Goal: Use online tool/utility: Utilize a website feature to perform a specific function

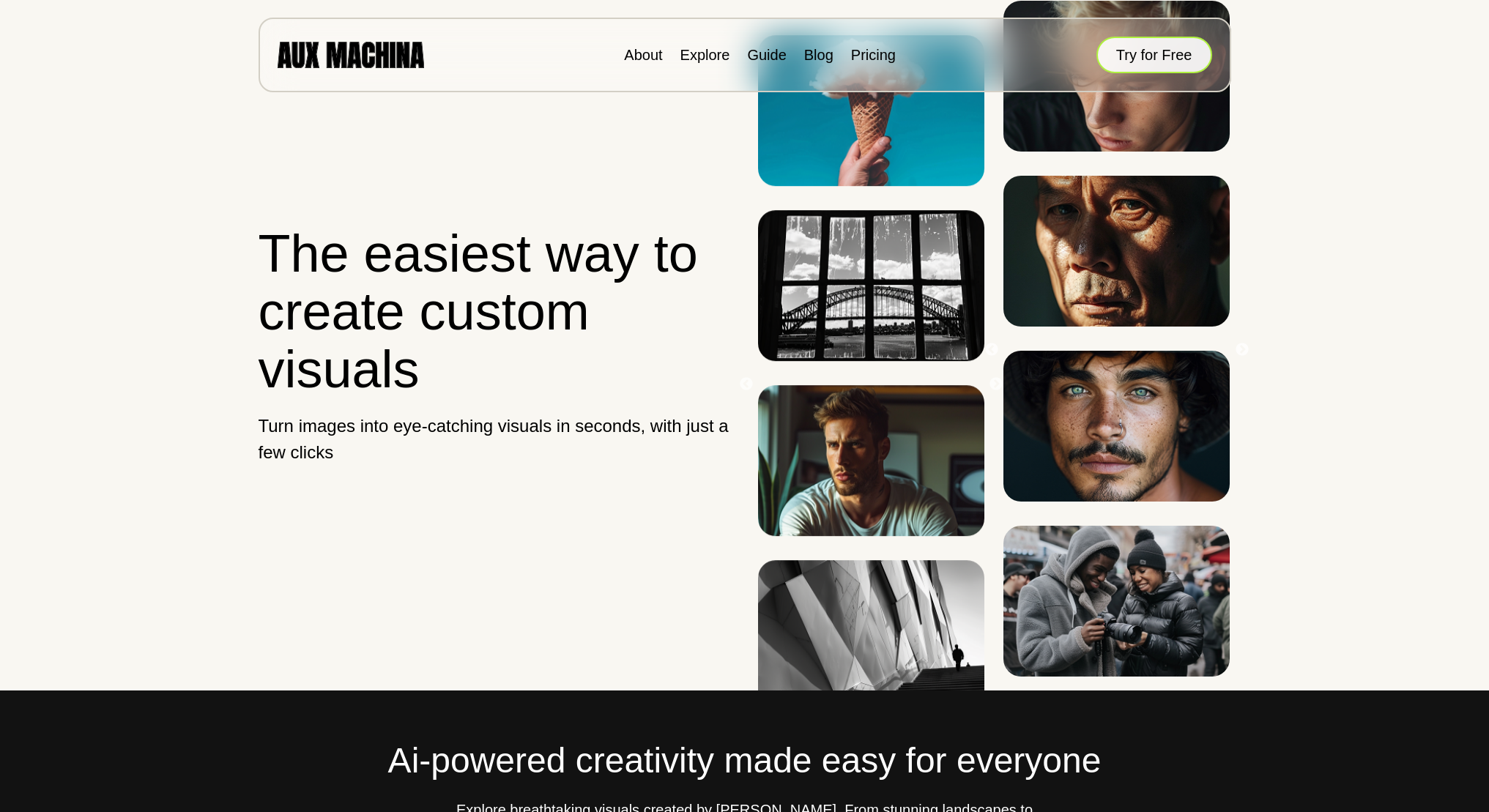
click at [1175, 54] on button "Try for Free" at bounding box center [1154, 55] width 116 height 36
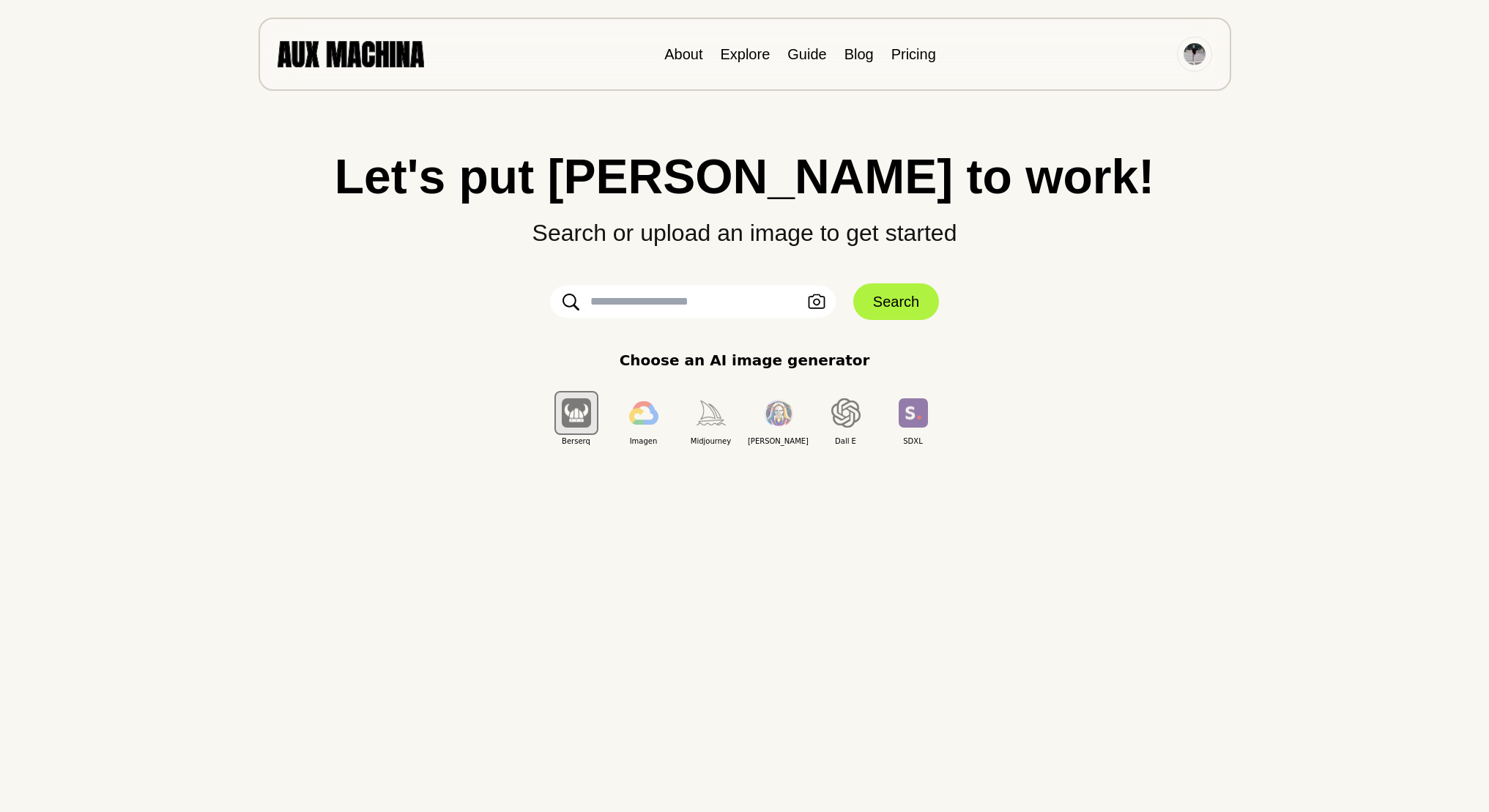
click at [704, 322] on div "Let's put Ai to work! Search or upload an image to get started Upload an Image …" at bounding box center [744, 299] width 1431 height 295
click at [824, 306] on icon "button" at bounding box center [816, 302] width 17 height 15
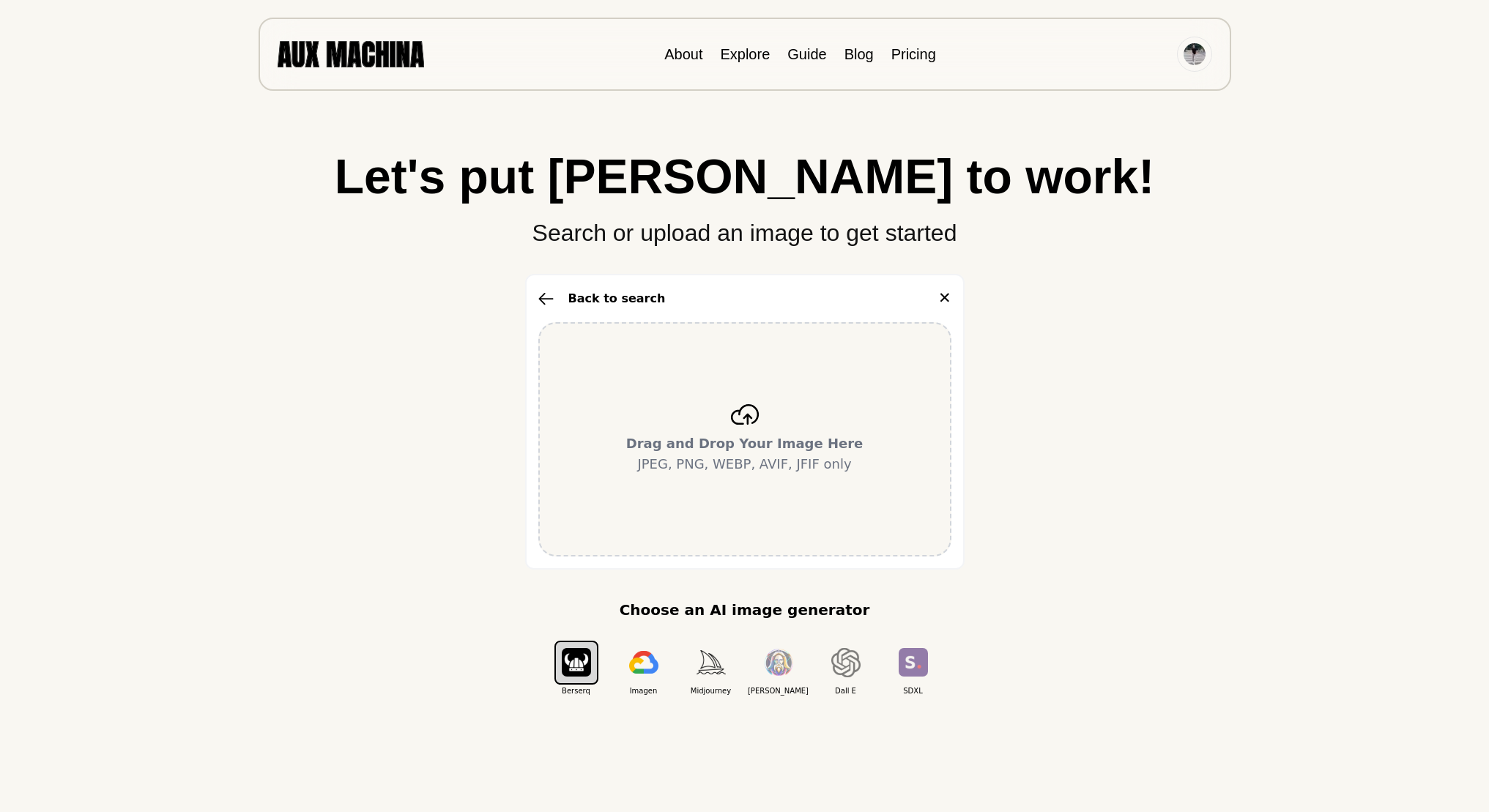
click at [744, 401] on div "Drag and Drop Your Image Here JPEG, PNG, WEBP, AVIF, JFIF only" at bounding box center [744, 439] width 413 height 234
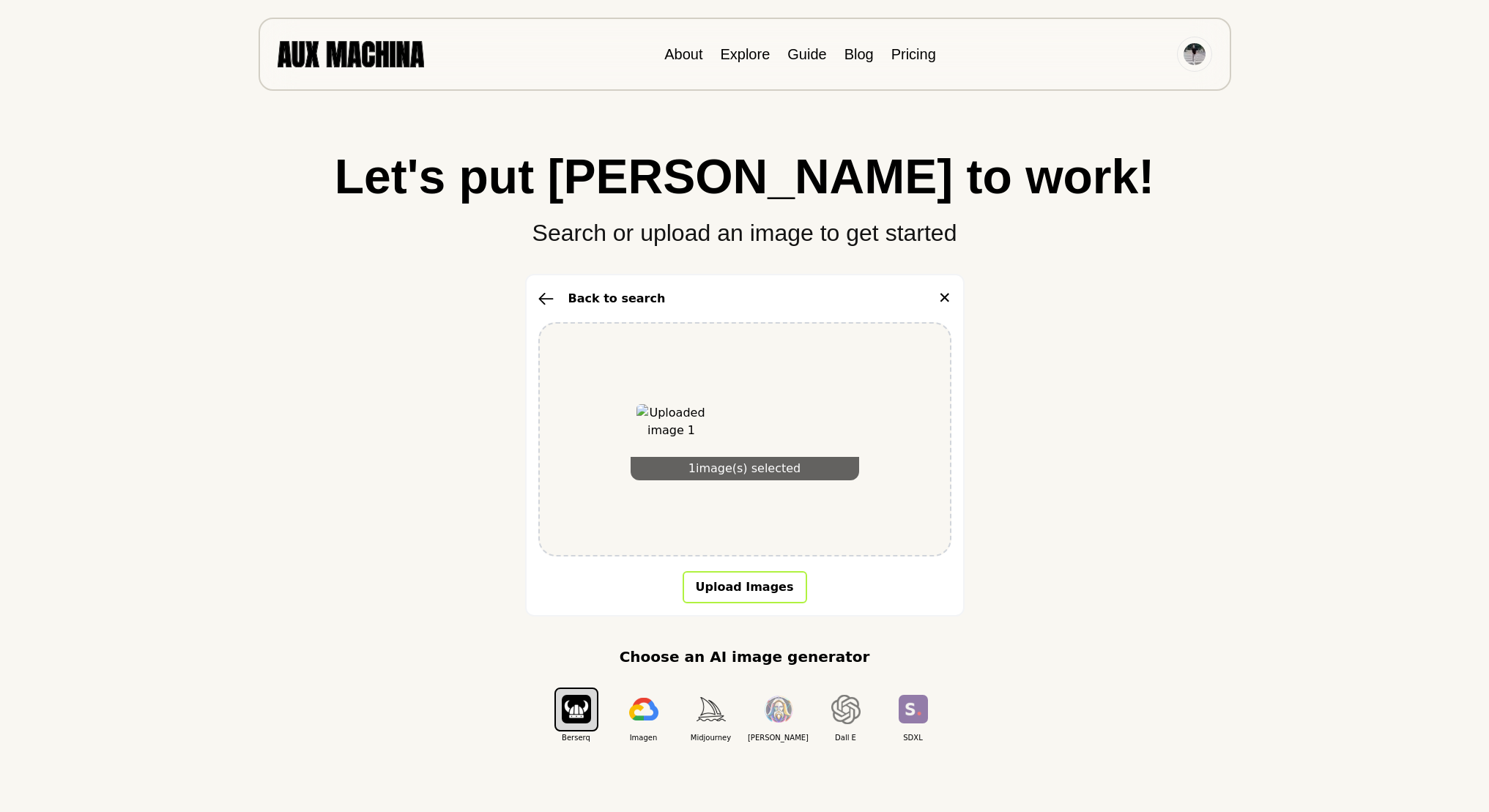
click at [748, 581] on button "Upload Images" at bounding box center [744, 587] width 124 height 33
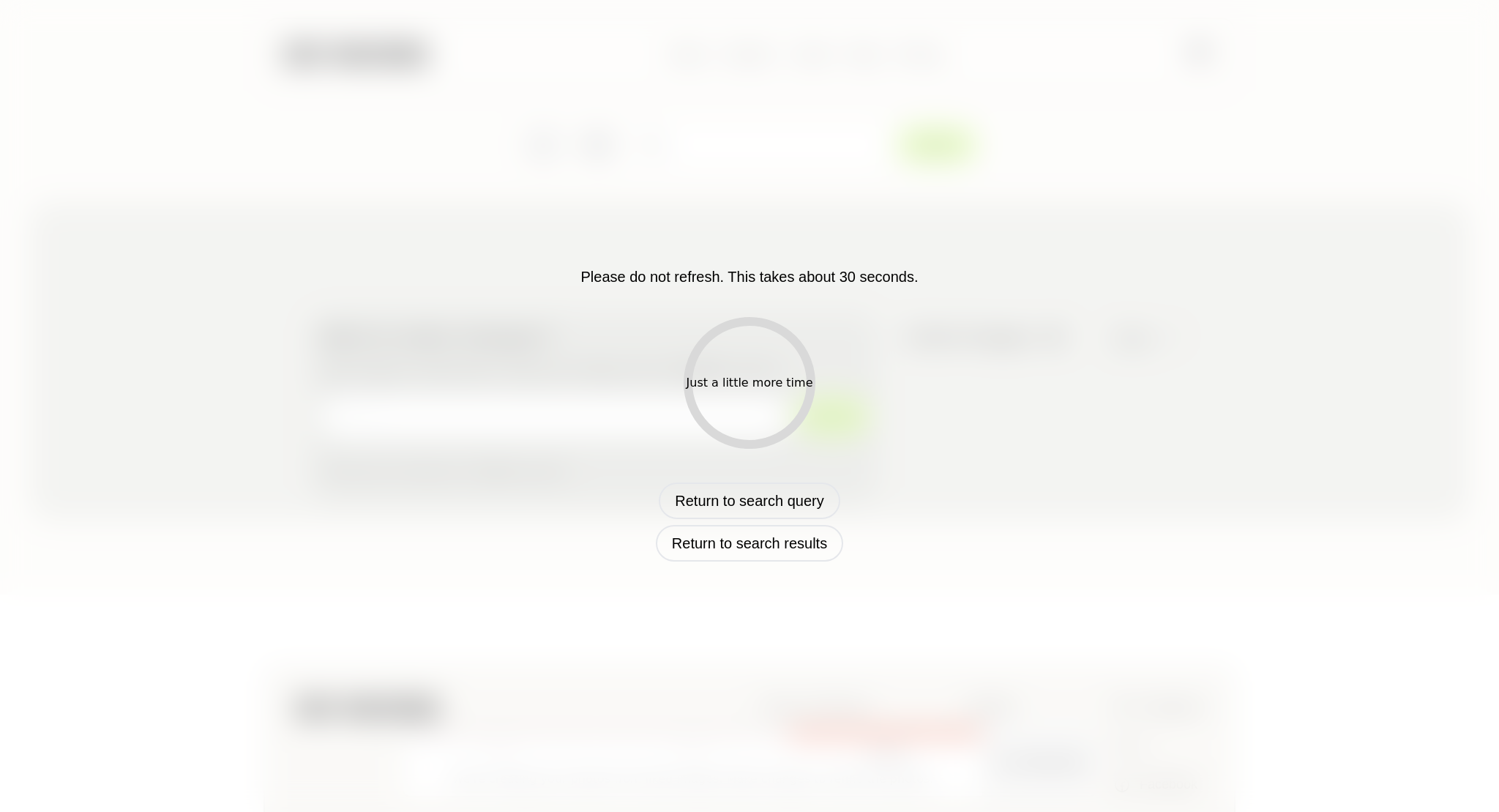
click at [758, 384] on div "Just a little more time" at bounding box center [750, 383] width 126 height 17
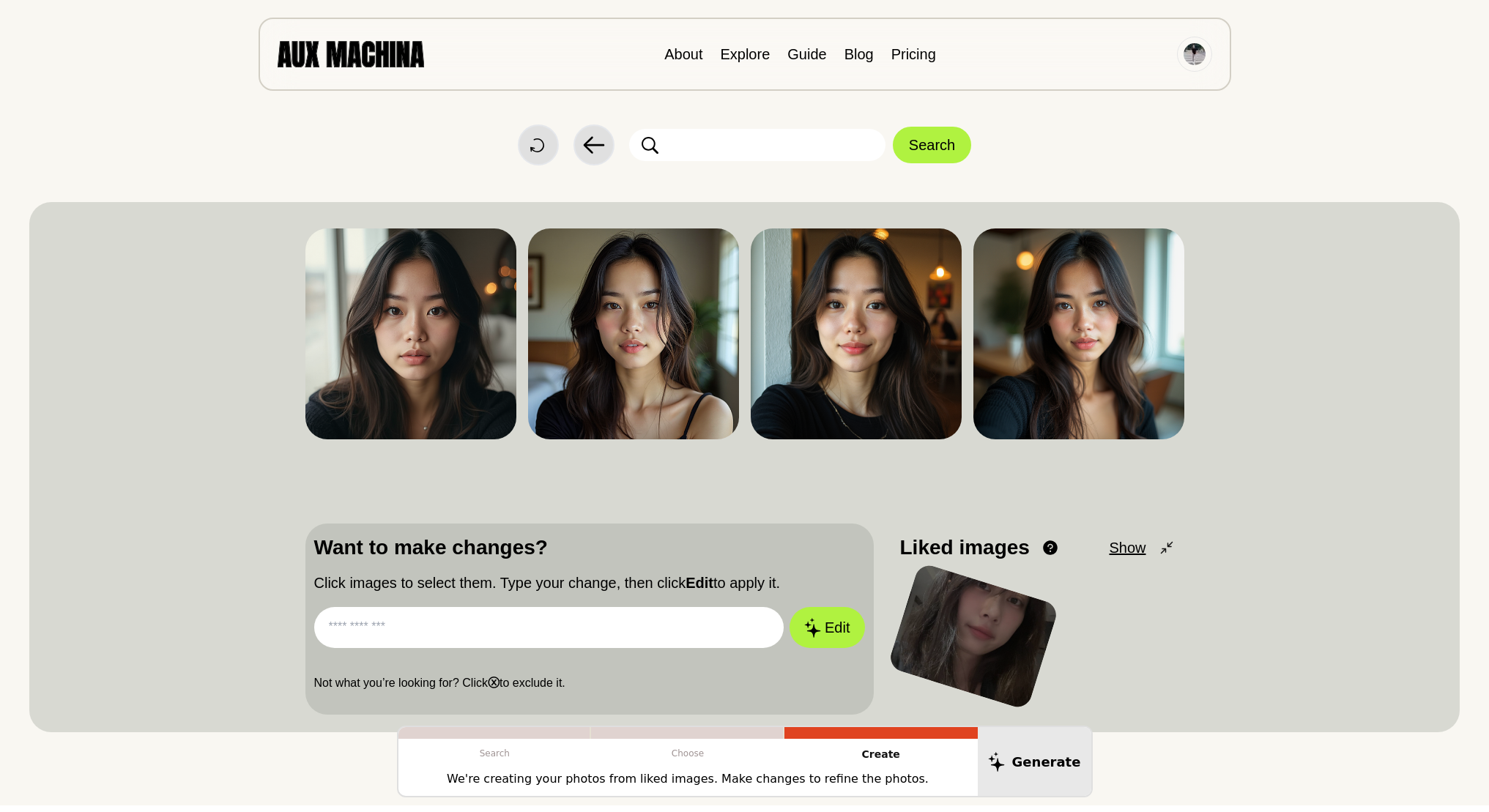
click at [616, 644] on input "text" at bounding box center [548, 626] width 470 height 41
paste input "**********"
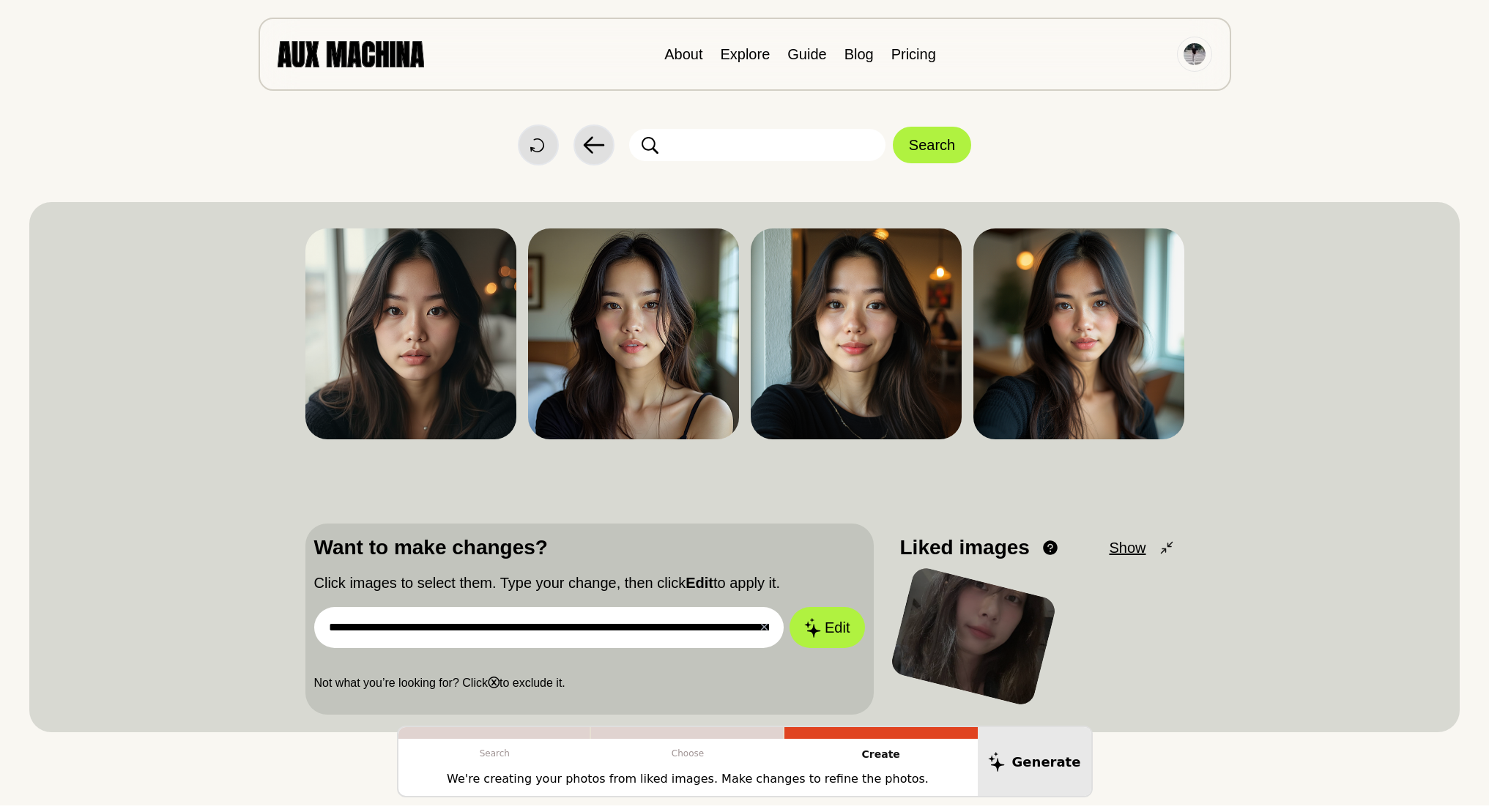
scroll to position [0, 4145]
type input "**********"
click at [824, 637] on button "Edit" at bounding box center [827, 627] width 79 height 43
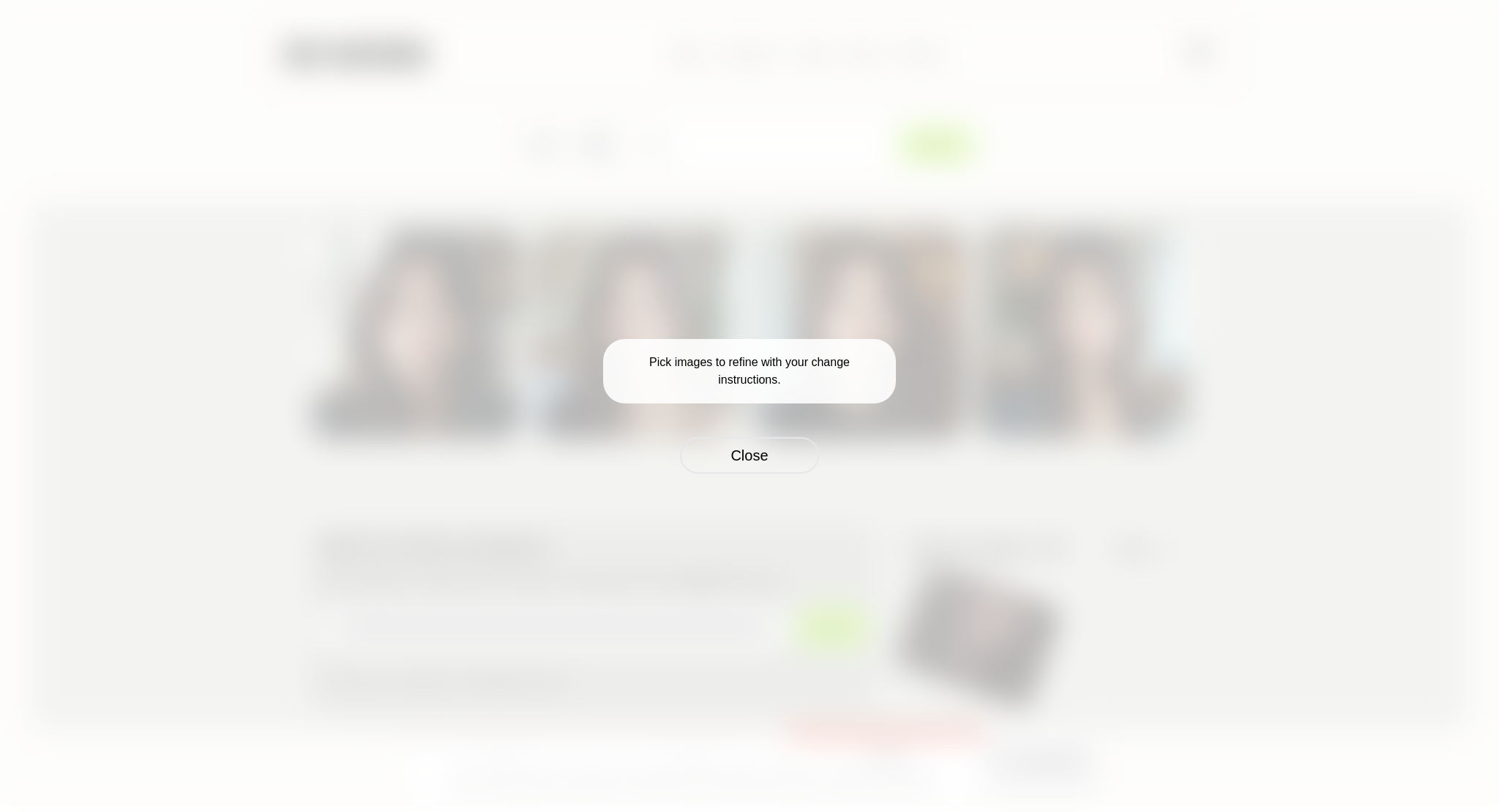
click at [762, 384] on p "Pick images to refine with your change instructions." at bounding box center [750, 370] width 293 height 64
click at [761, 451] on button "Close" at bounding box center [749, 455] width 139 height 36
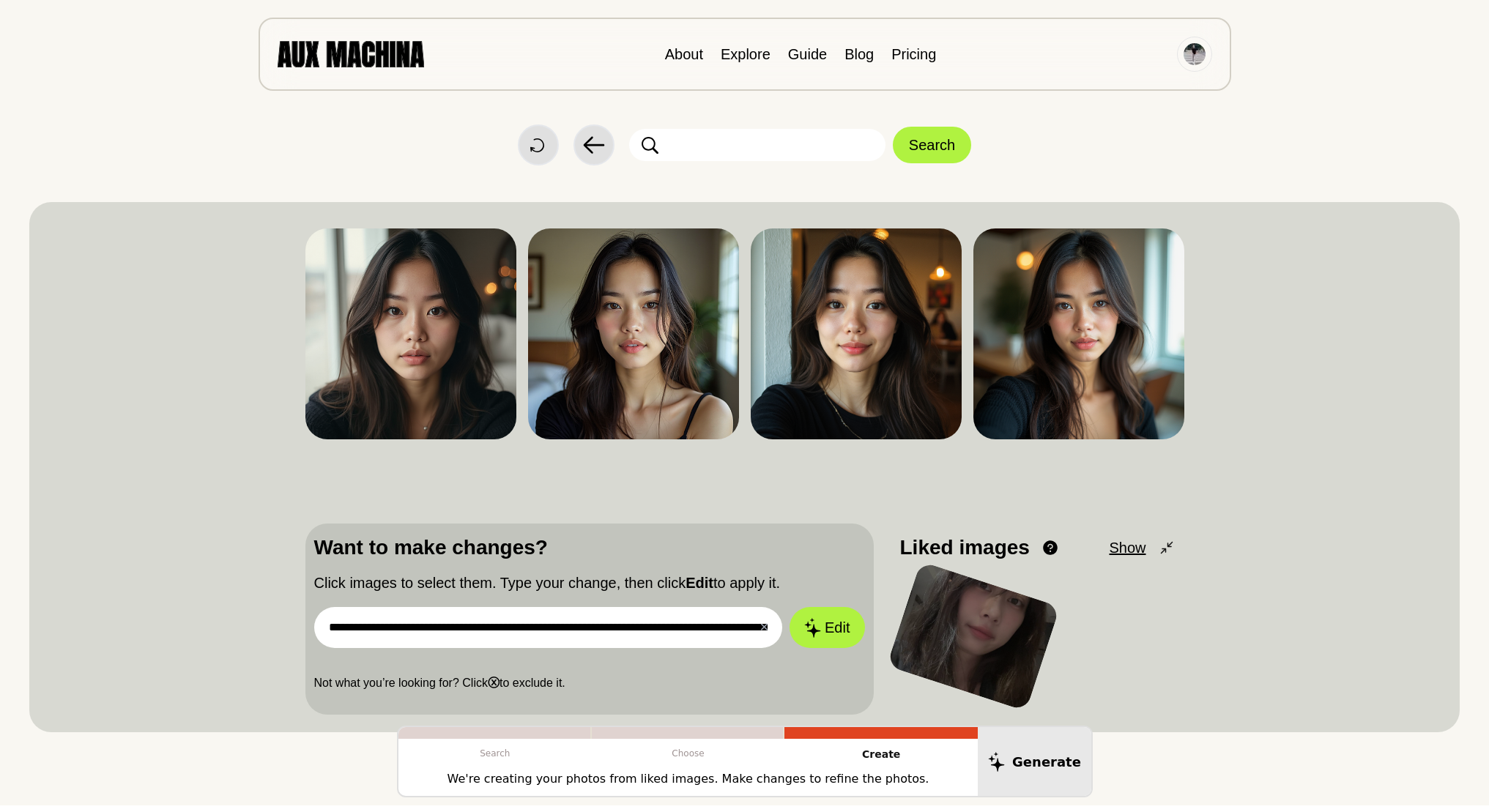
click at [987, 633] on div at bounding box center [972, 636] width 173 height 150
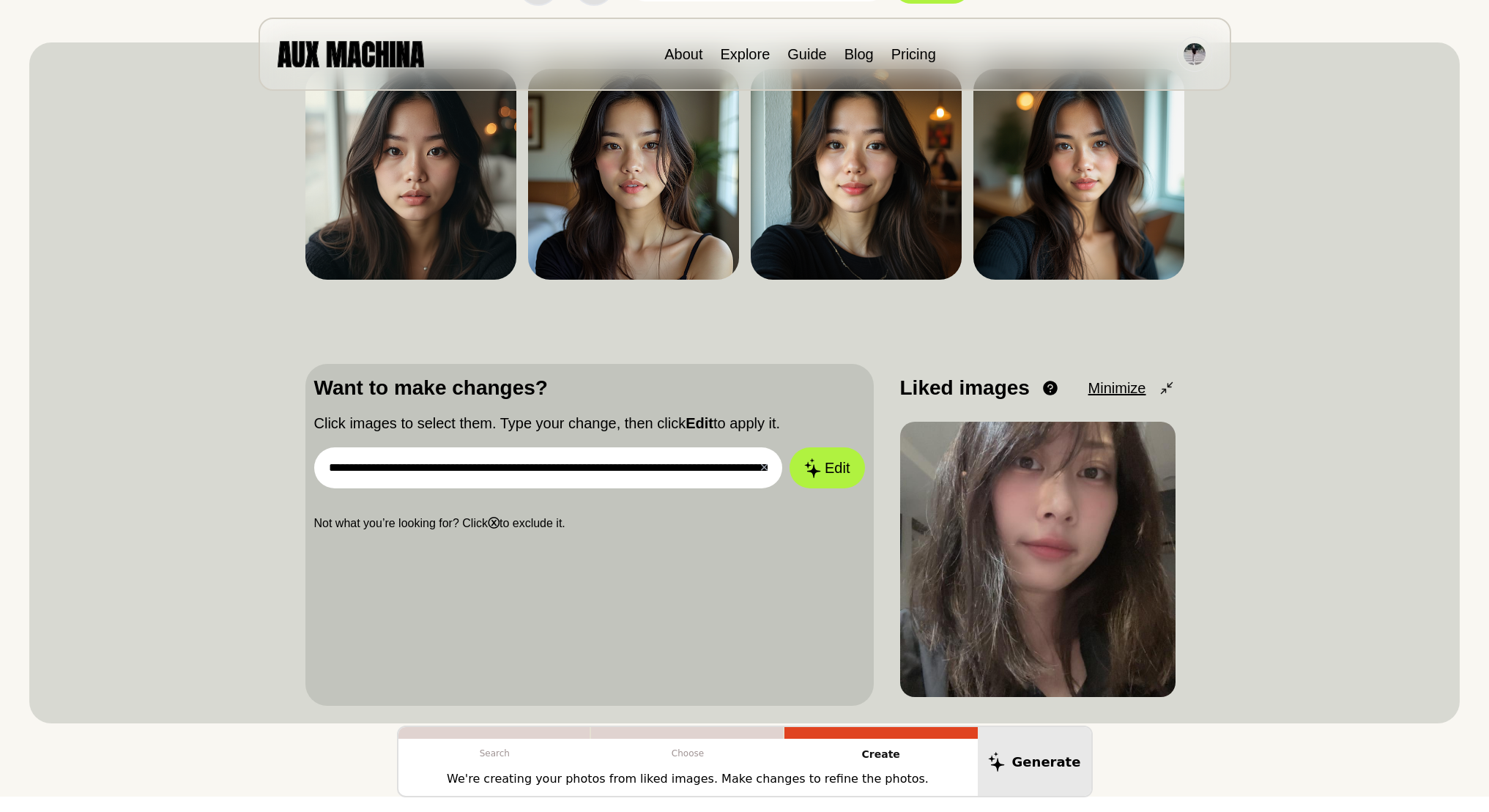
scroll to position [286, 0]
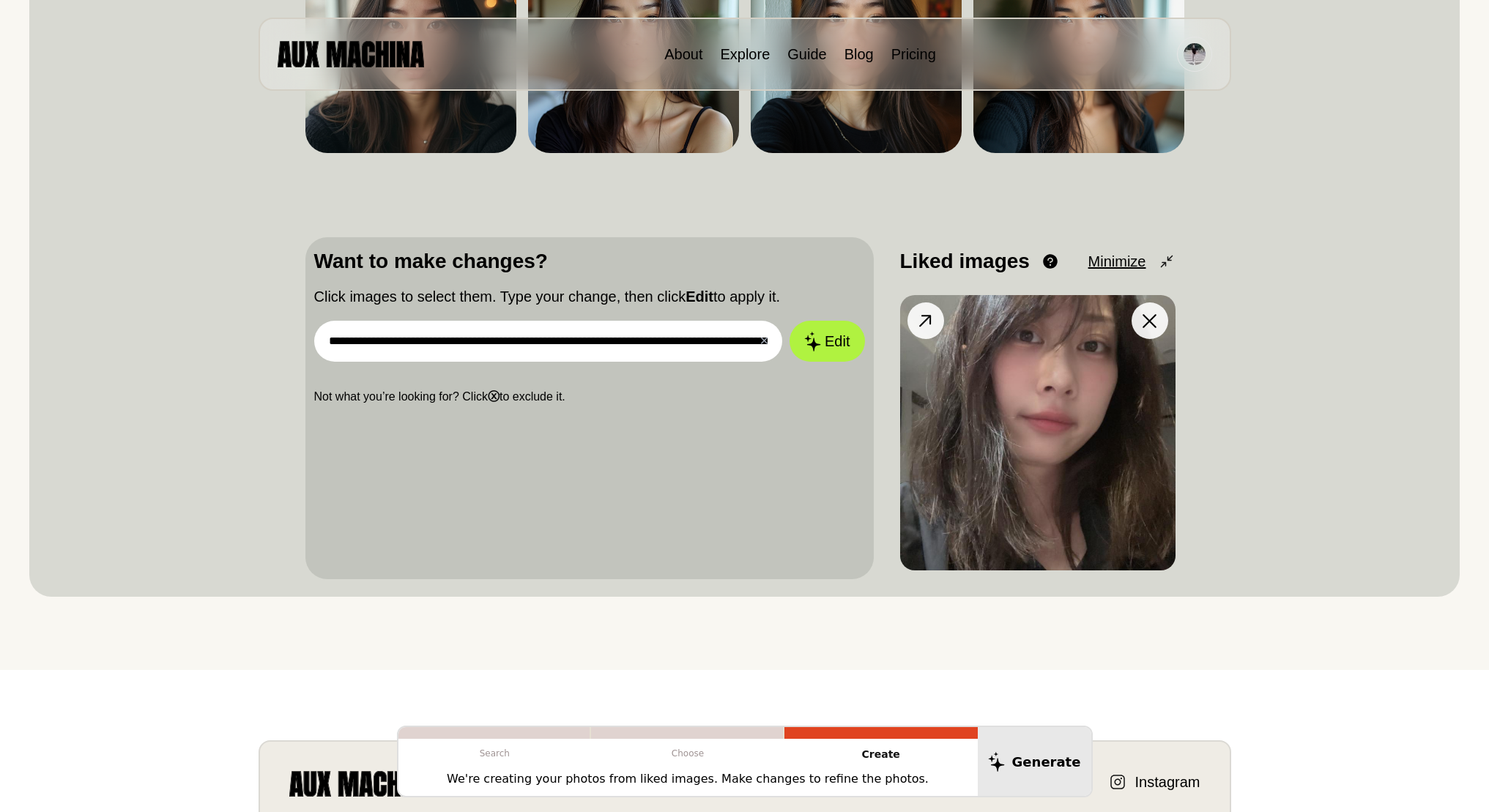
click at [981, 359] on img at bounding box center [1038, 432] width 276 height 275
click at [818, 335] on icon at bounding box center [811, 340] width 17 height 20
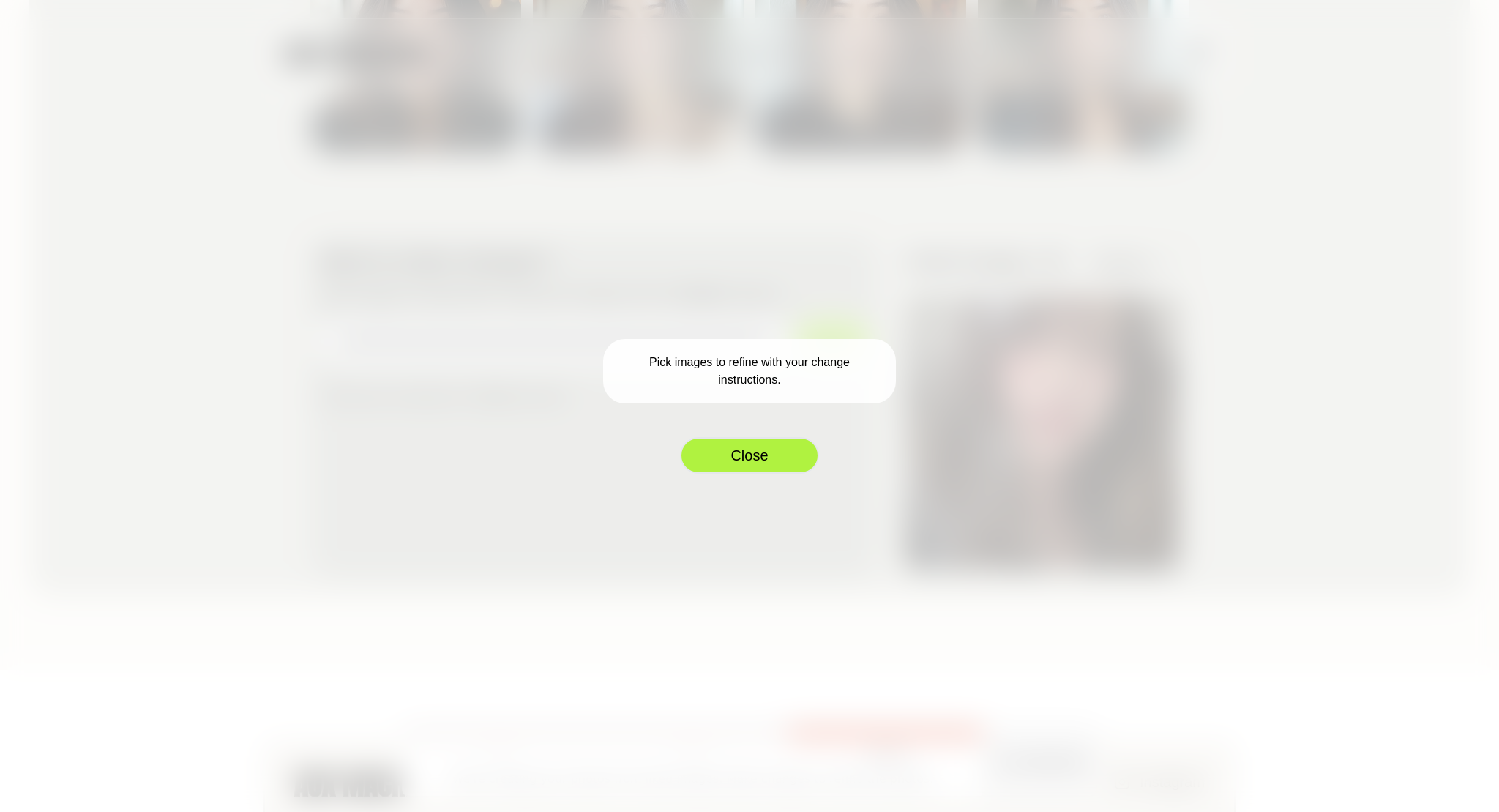
click at [738, 463] on button "Close" at bounding box center [749, 455] width 139 height 36
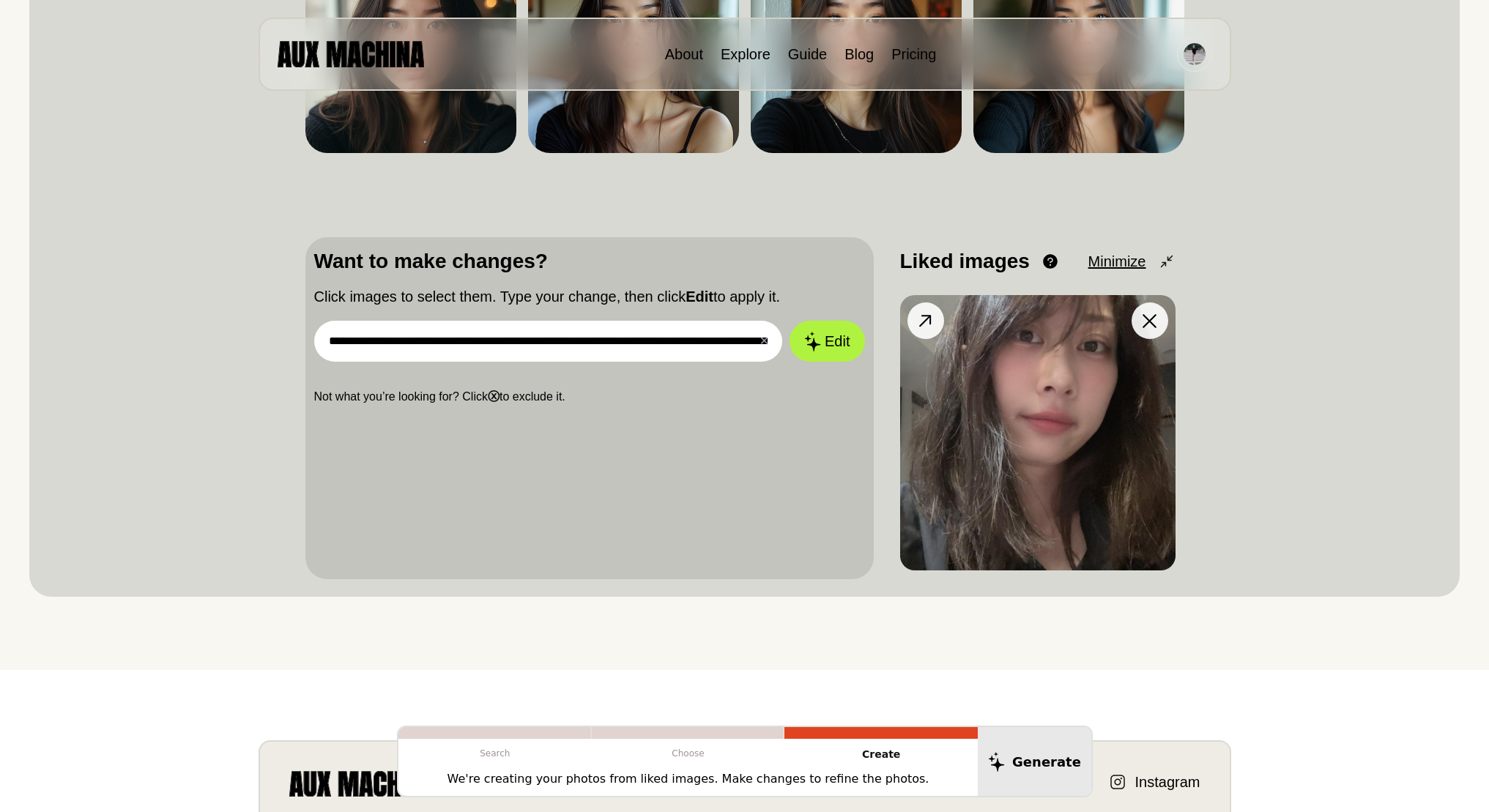
click at [1040, 429] on img at bounding box center [1038, 432] width 276 height 275
click at [934, 329] on icon at bounding box center [925, 320] width 21 height 21
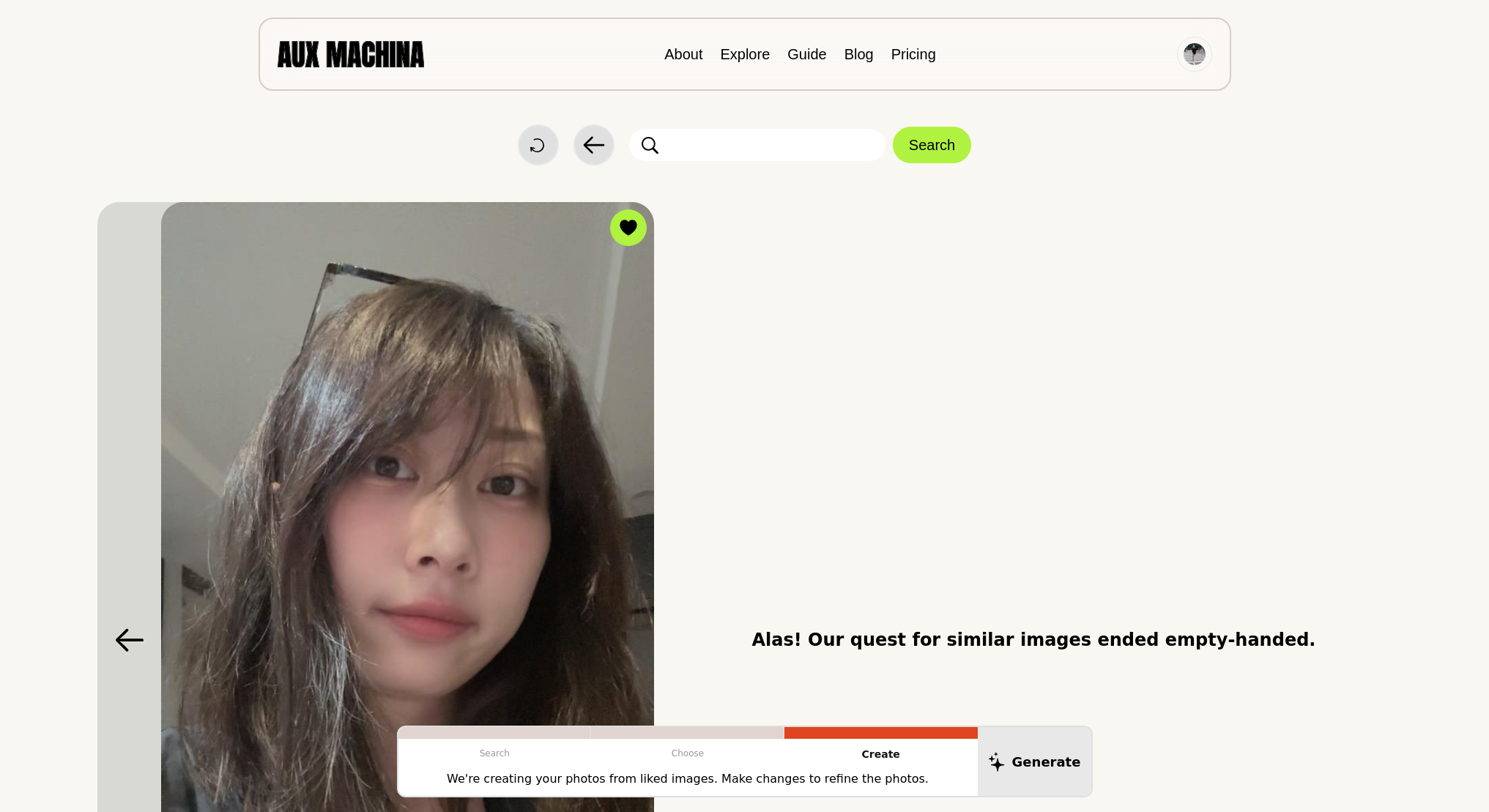
scroll to position [99, 0]
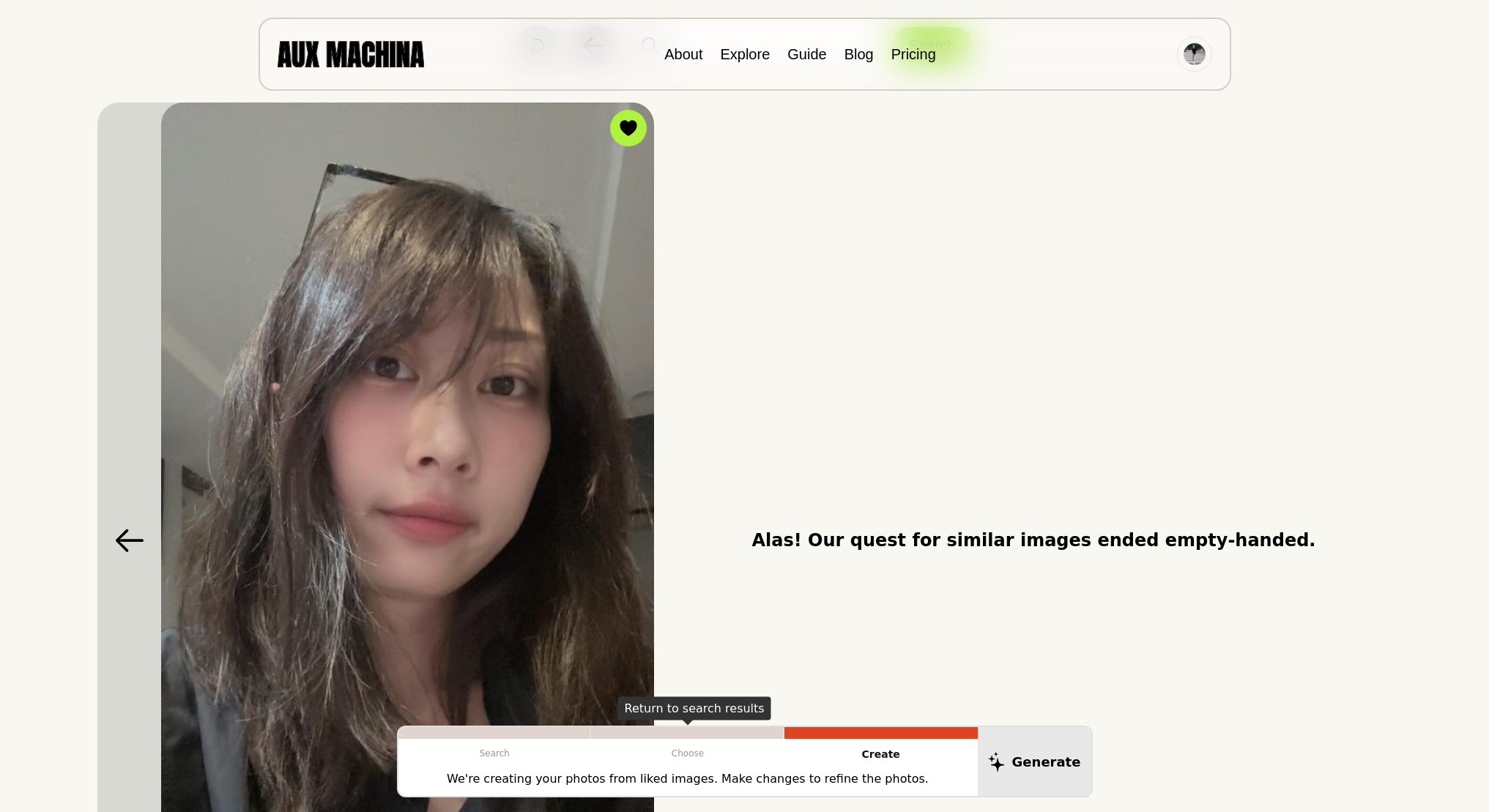
click at [725, 735] on div at bounding box center [688, 733] width 193 height 11
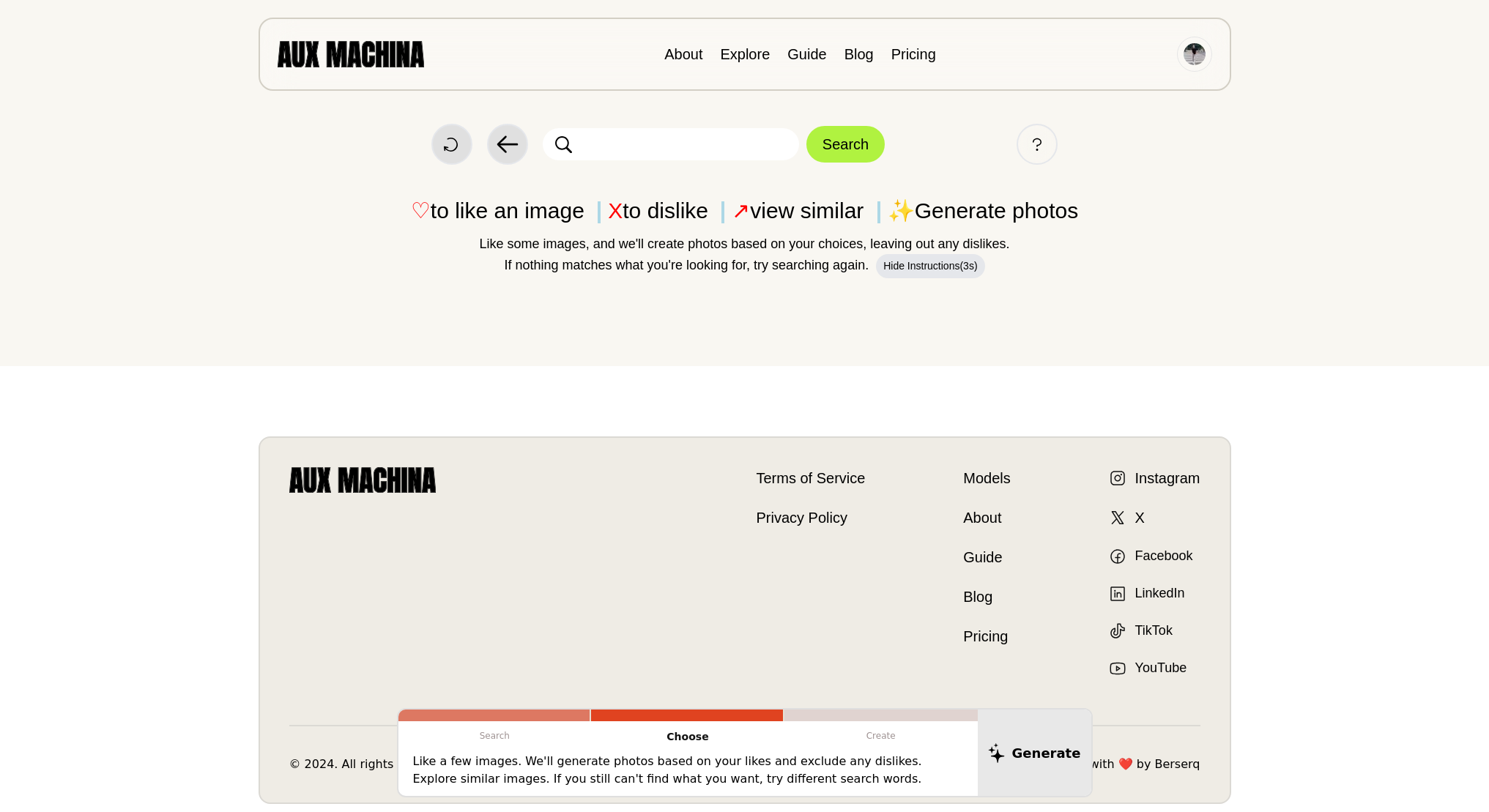
scroll to position [0, 0]
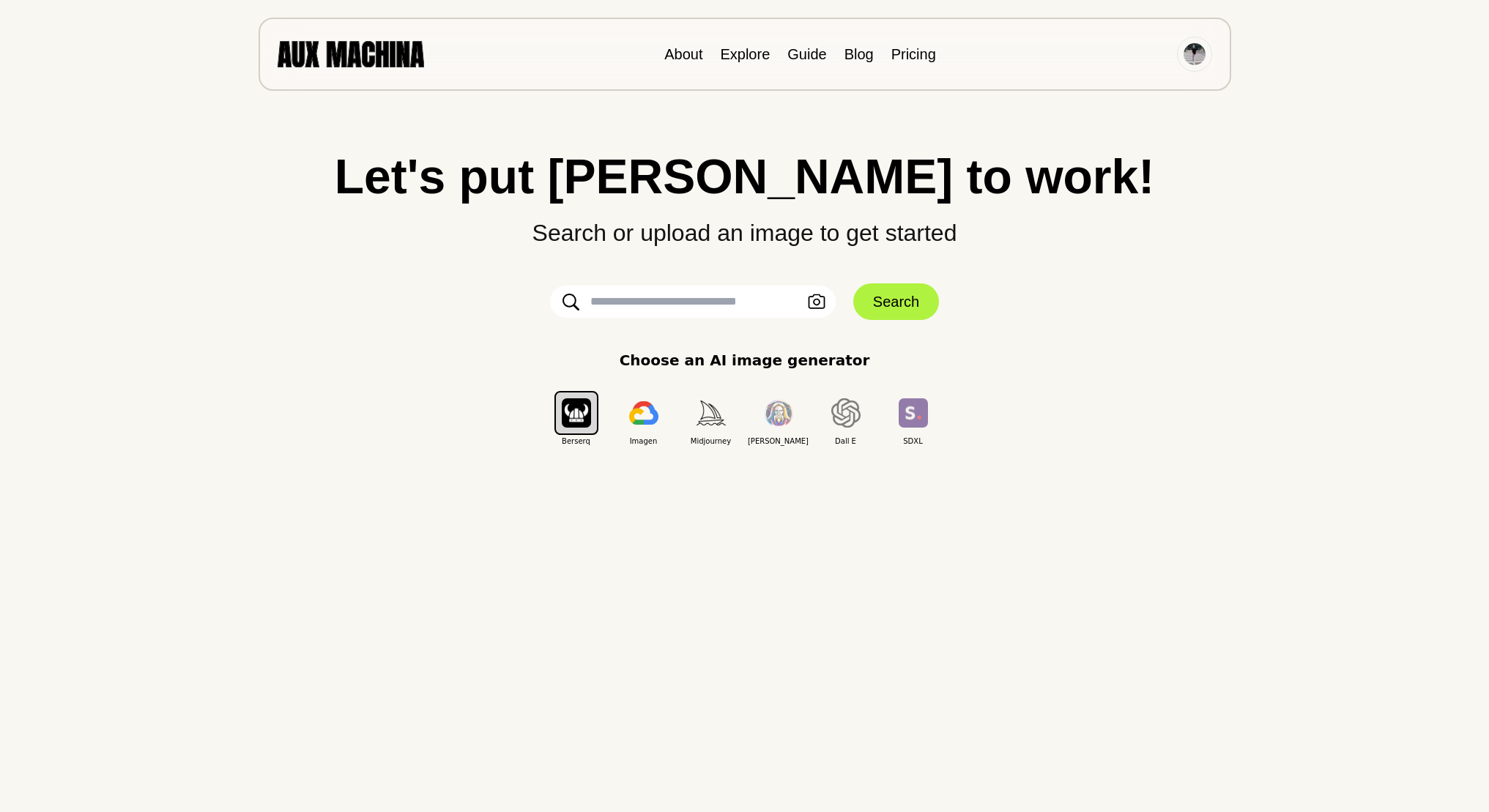
click at [714, 309] on input "text" at bounding box center [693, 301] width 285 height 33
click at [712, 429] on button "button" at bounding box center [711, 413] width 44 height 44
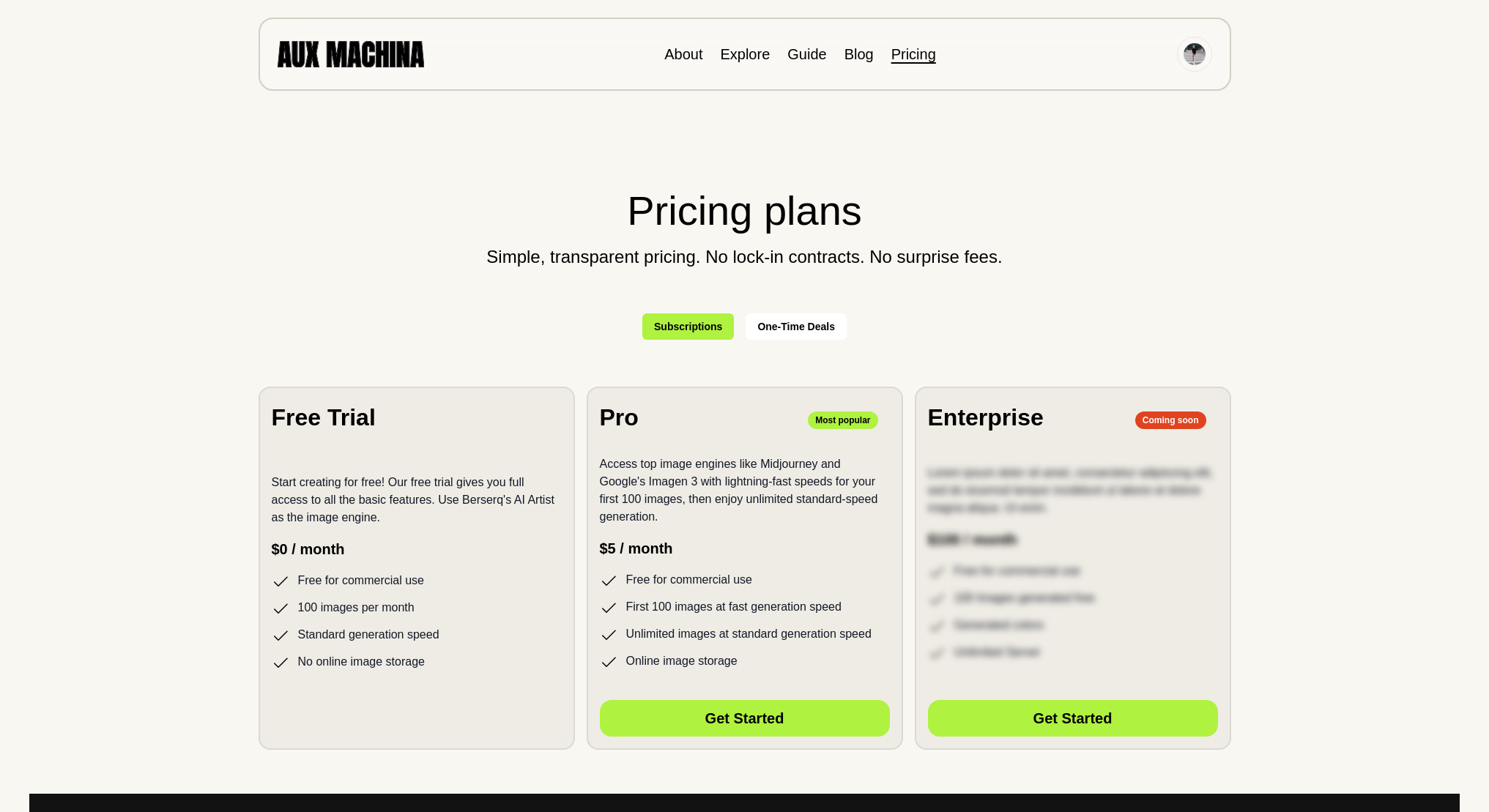
click at [359, 443] on section "Free Trial Start creating for free! Our free trial gives you full access to all…" at bounding box center [416, 568] width 317 height 363
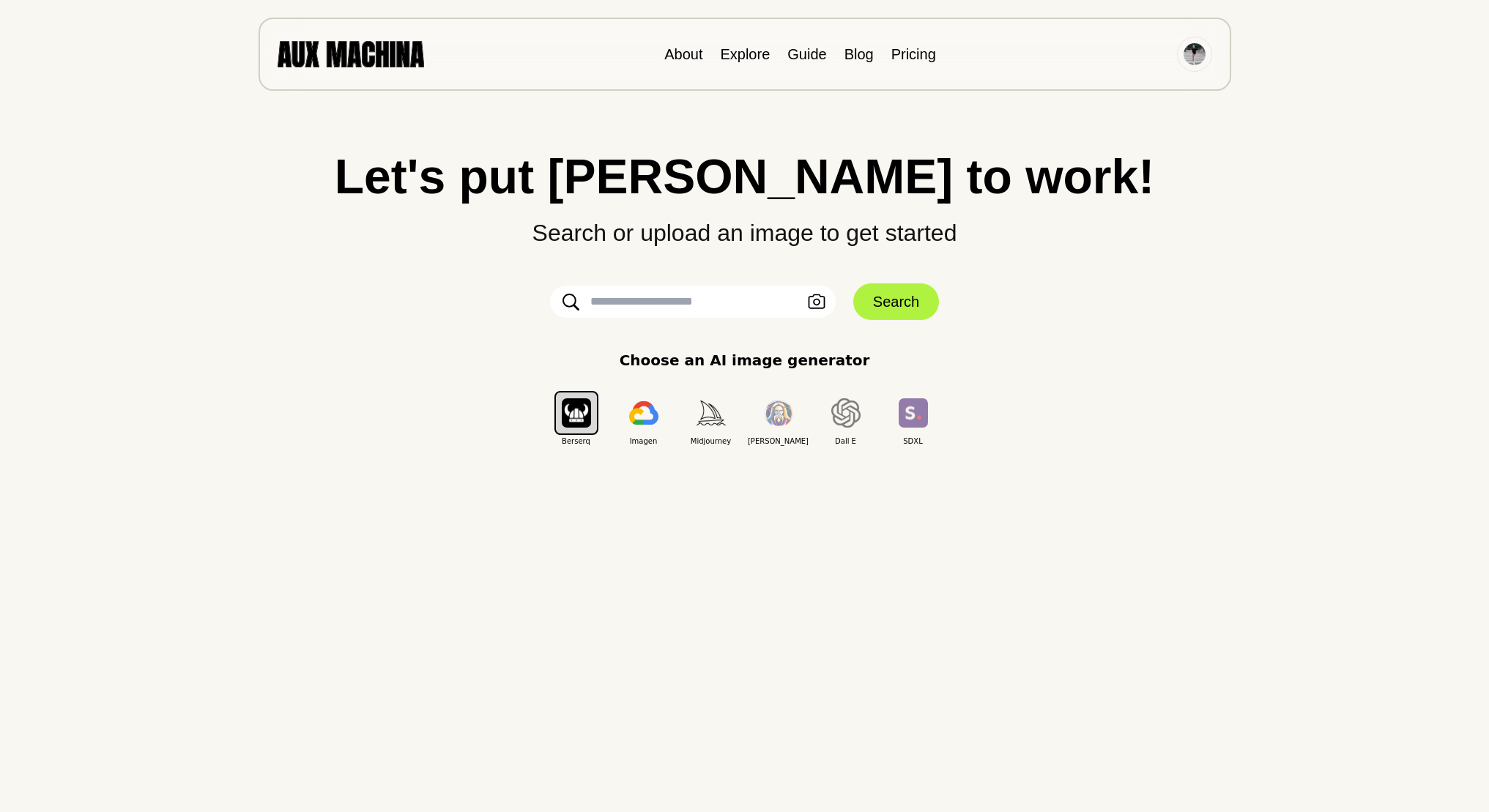
click at [828, 296] on input "text" at bounding box center [693, 301] width 285 height 33
click at [816, 300] on icon "button" at bounding box center [816, 302] width 17 height 15
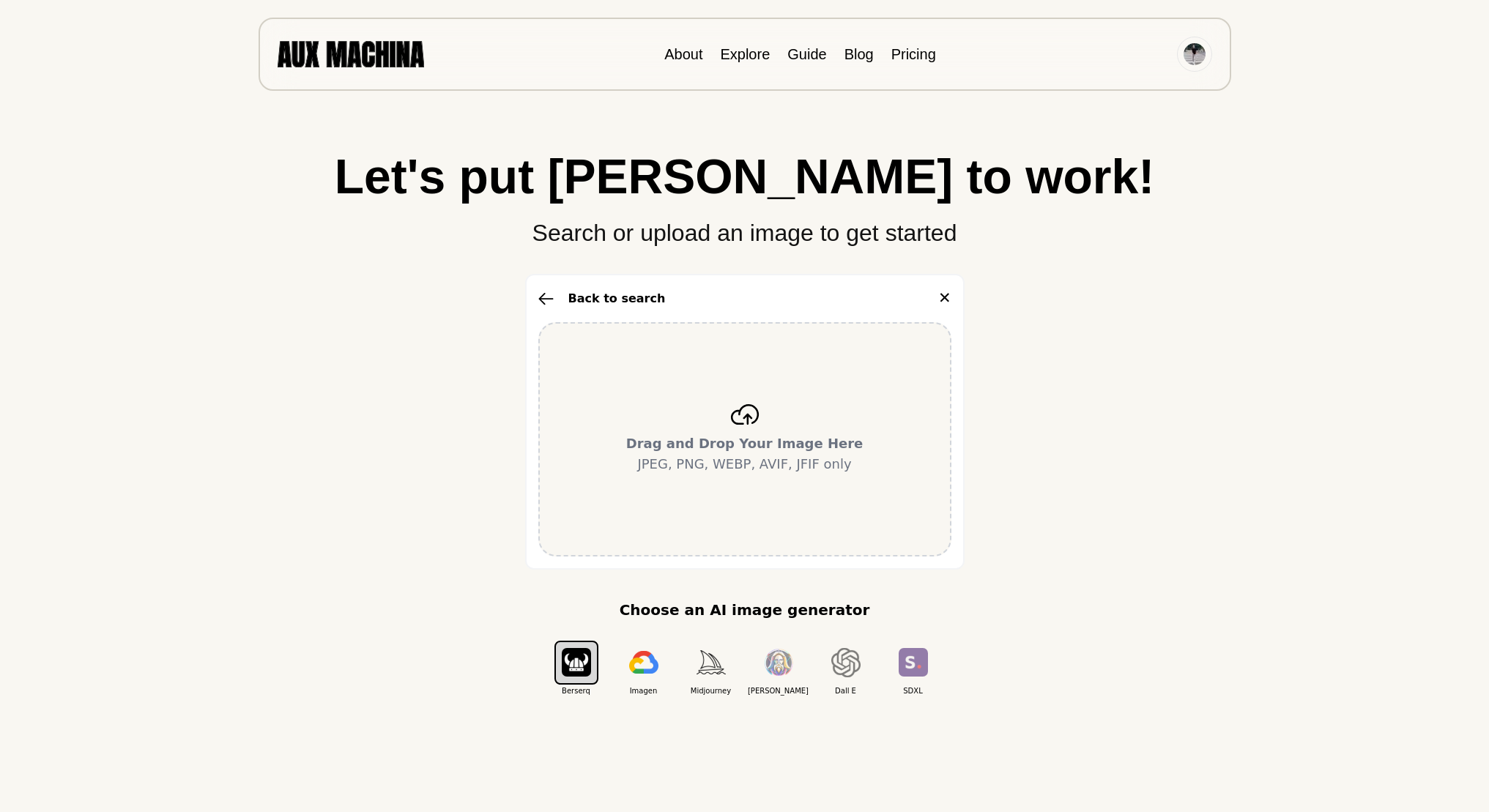
click at [762, 450] on b "Drag and Drop Your Image Here" at bounding box center [744, 443] width 237 height 15
click at [856, 470] on div "Drag and Drop Your Image Here JPEG, PNG, WEBP, AVIF, JFIF only" at bounding box center [744, 439] width 413 height 234
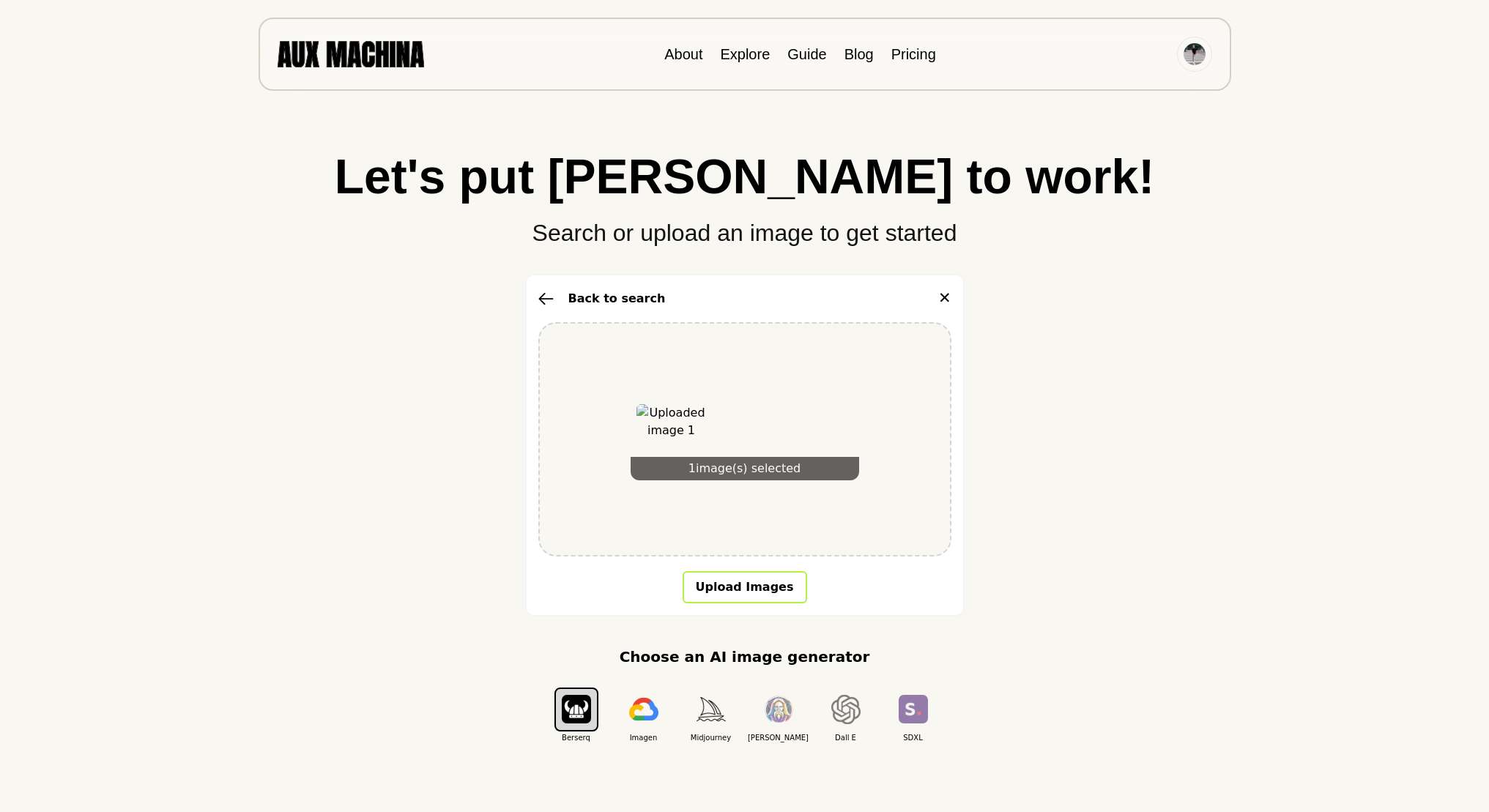
click at [766, 580] on button "Upload Images" at bounding box center [744, 587] width 124 height 33
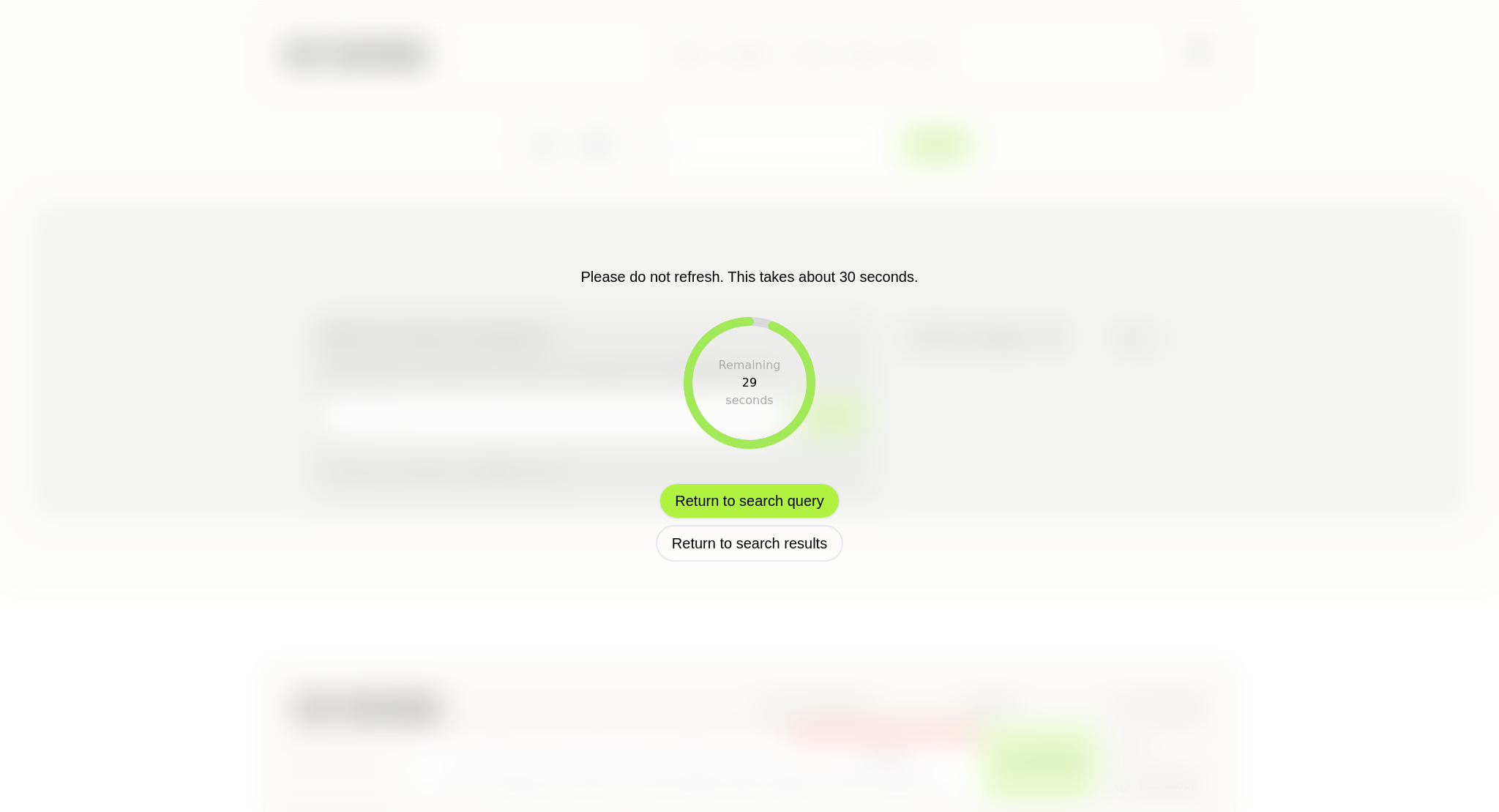
click at [787, 509] on button "Return to search query" at bounding box center [749, 500] width 181 height 36
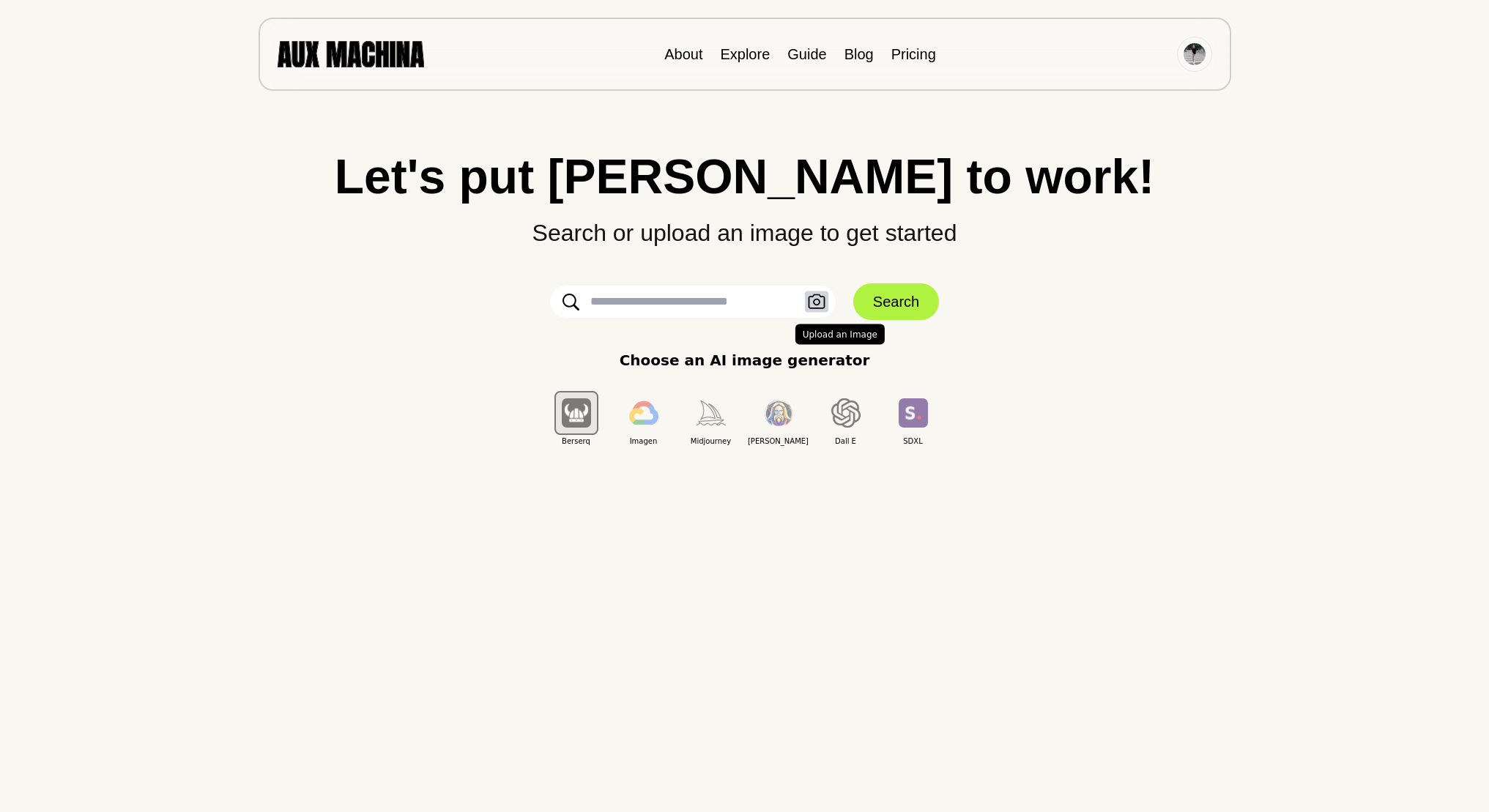
click at [810, 307] on icon "button" at bounding box center [816, 301] width 17 height 14
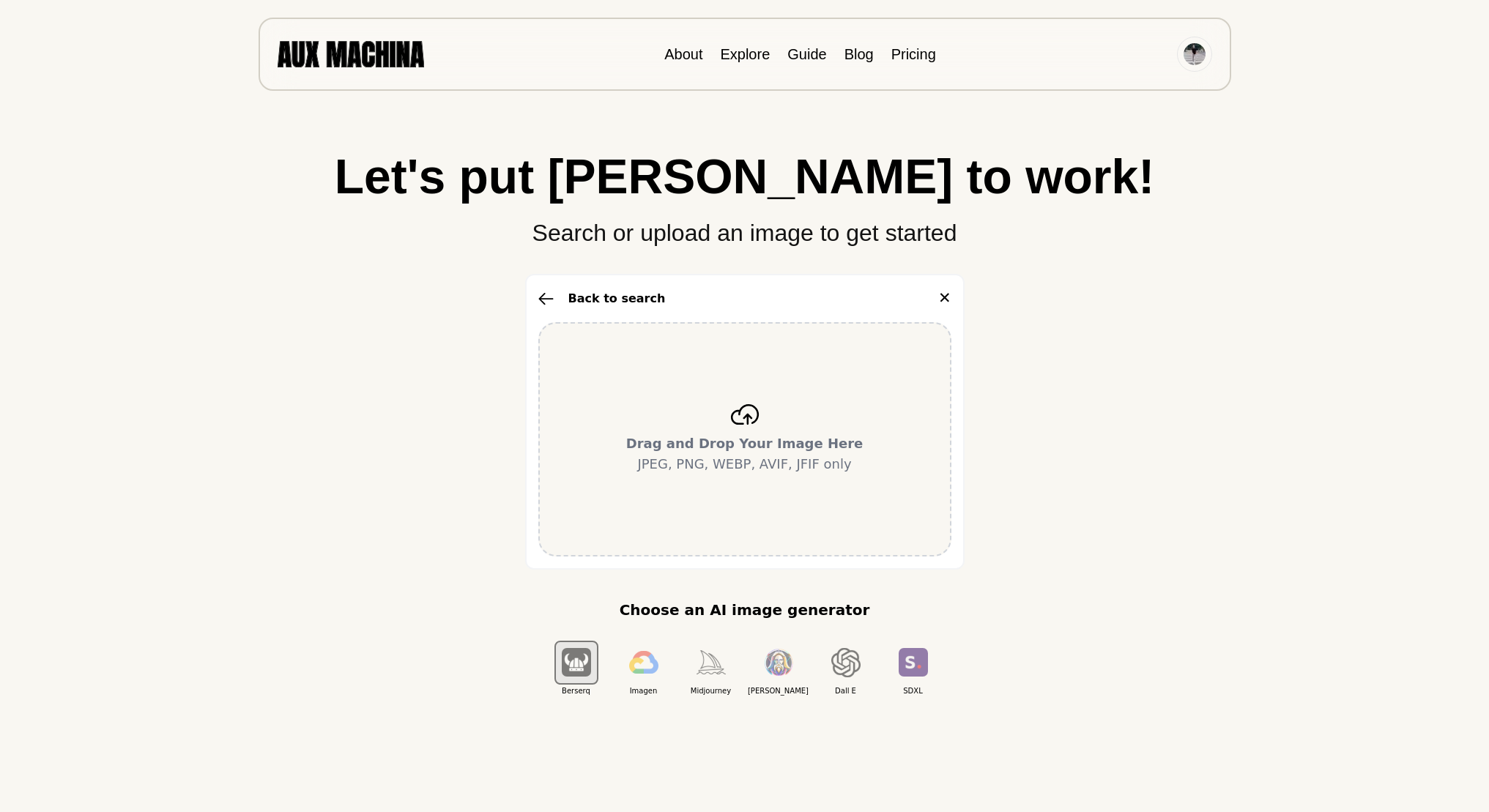
click at [802, 433] on p "Drag and Drop Your Image Here JPEG, PNG, WEBP, AVIF, JFIF only" at bounding box center [744, 453] width 237 height 41
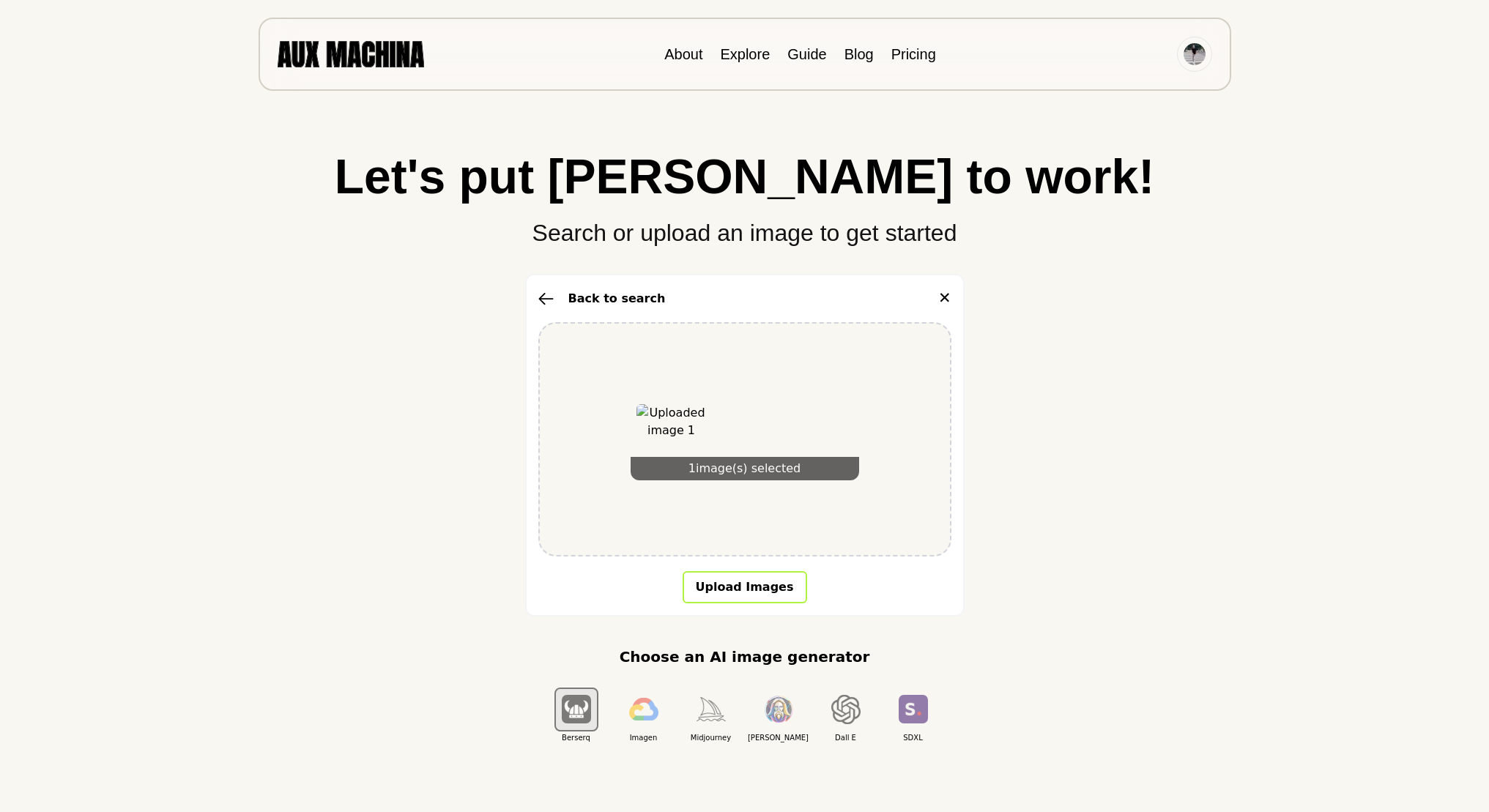
click at [758, 576] on button "Upload Images" at bounding box center [744, 587] width 124 height 33
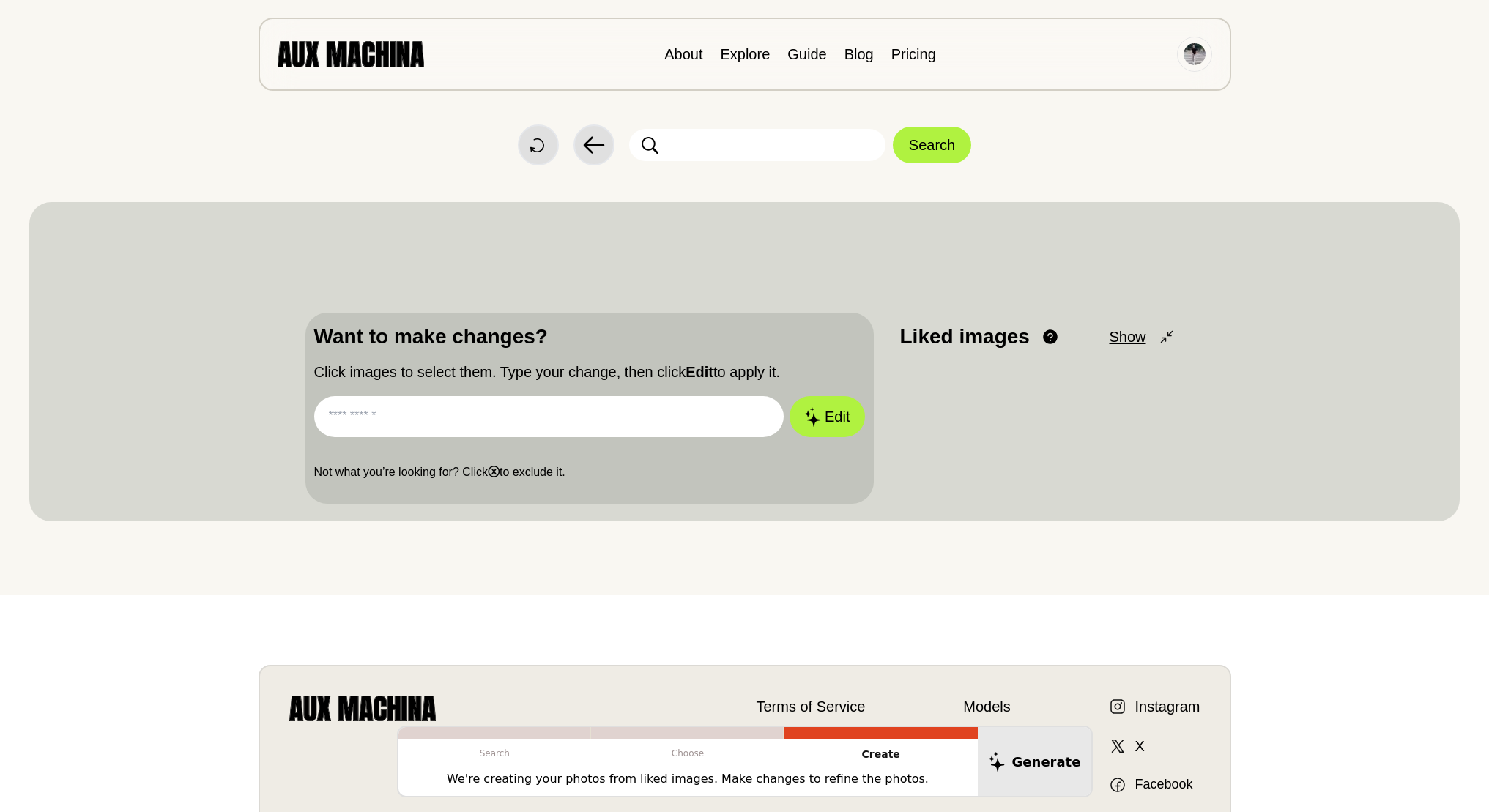
click at [401, 399] on input "text" at bounding box center [548, 416] width 470 height 41
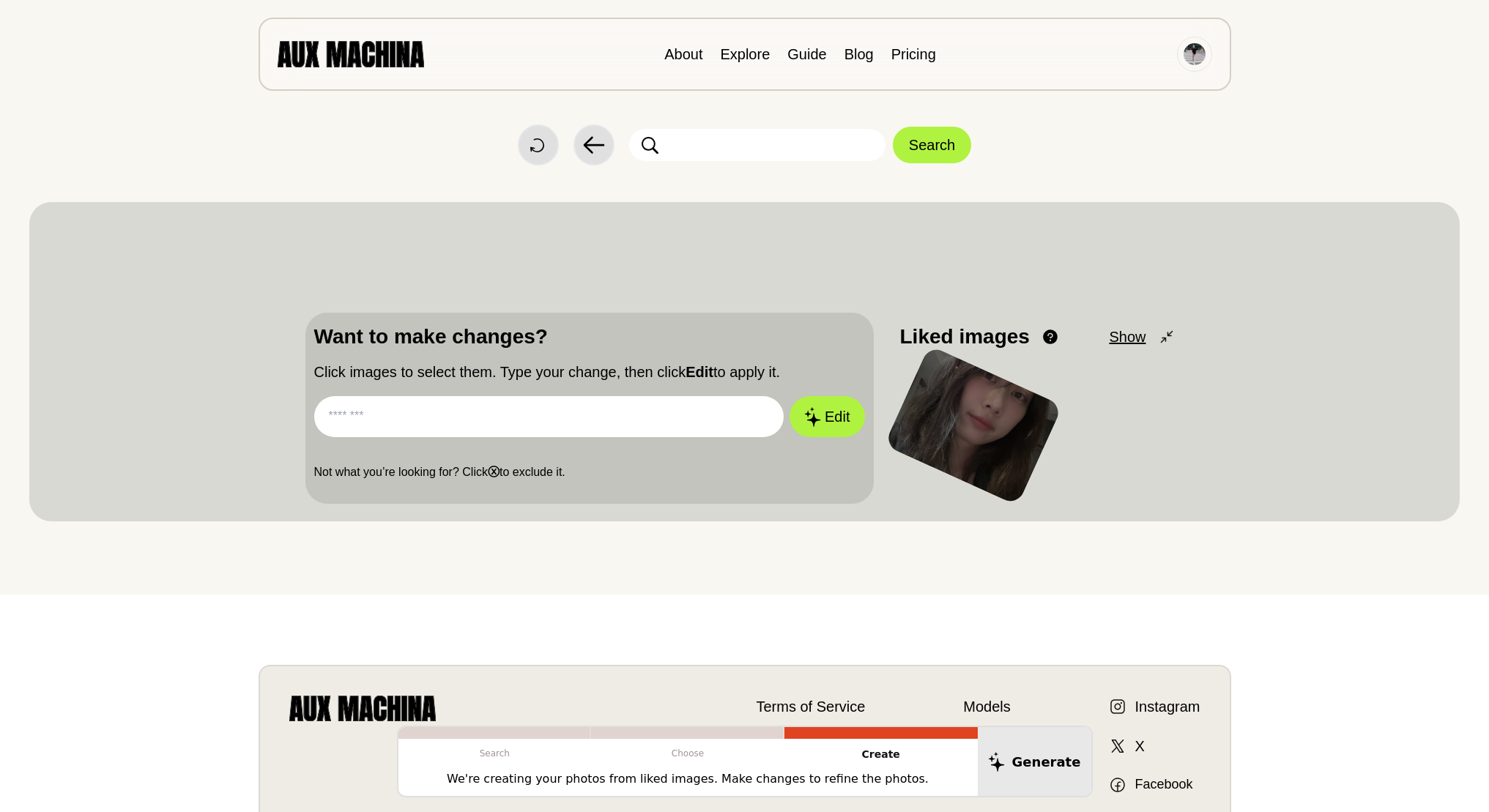
type input "**********"
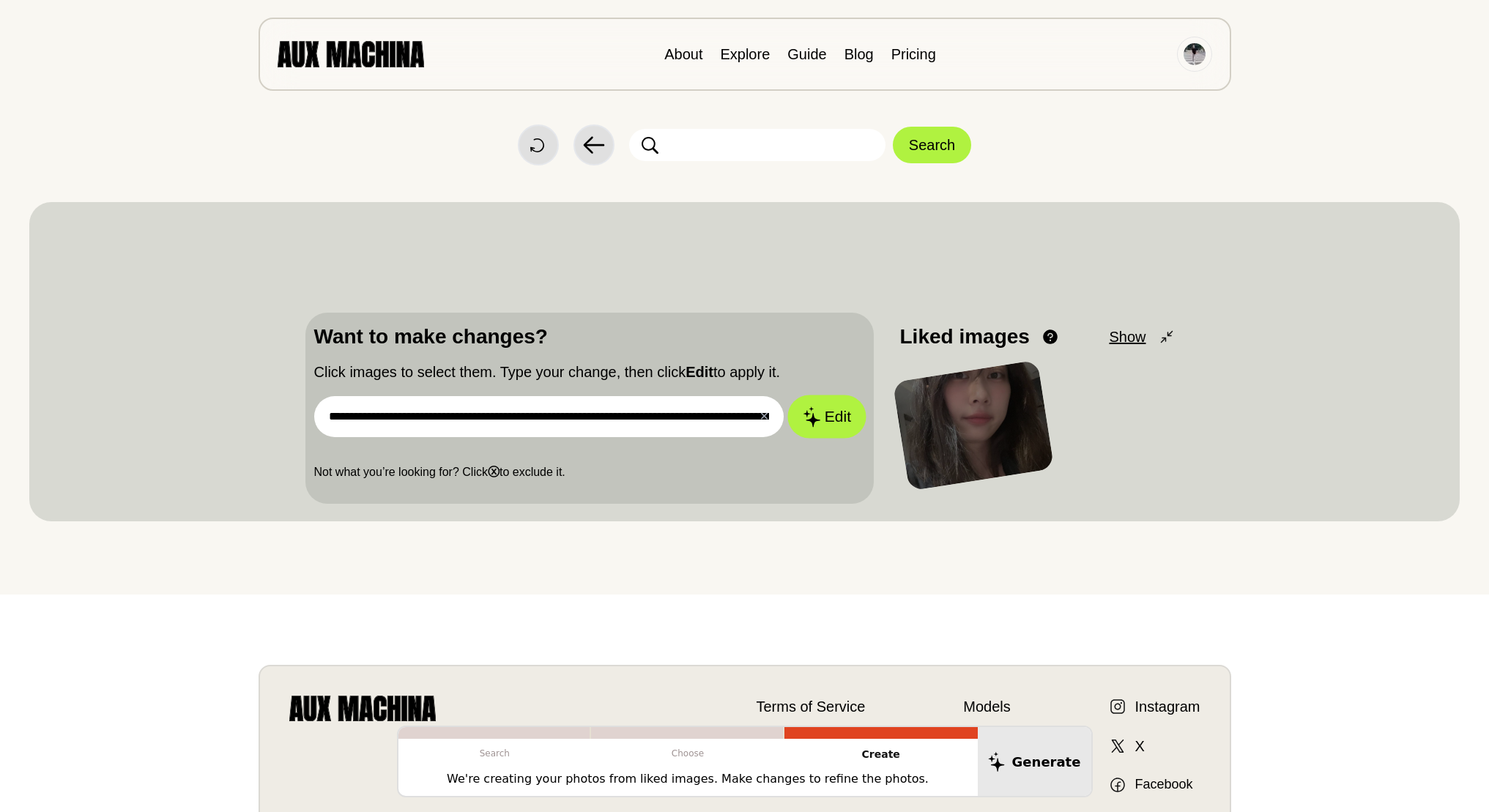
click at [847, 419] on button "Edit" at bounding box center [827, 416] width 79 height 43
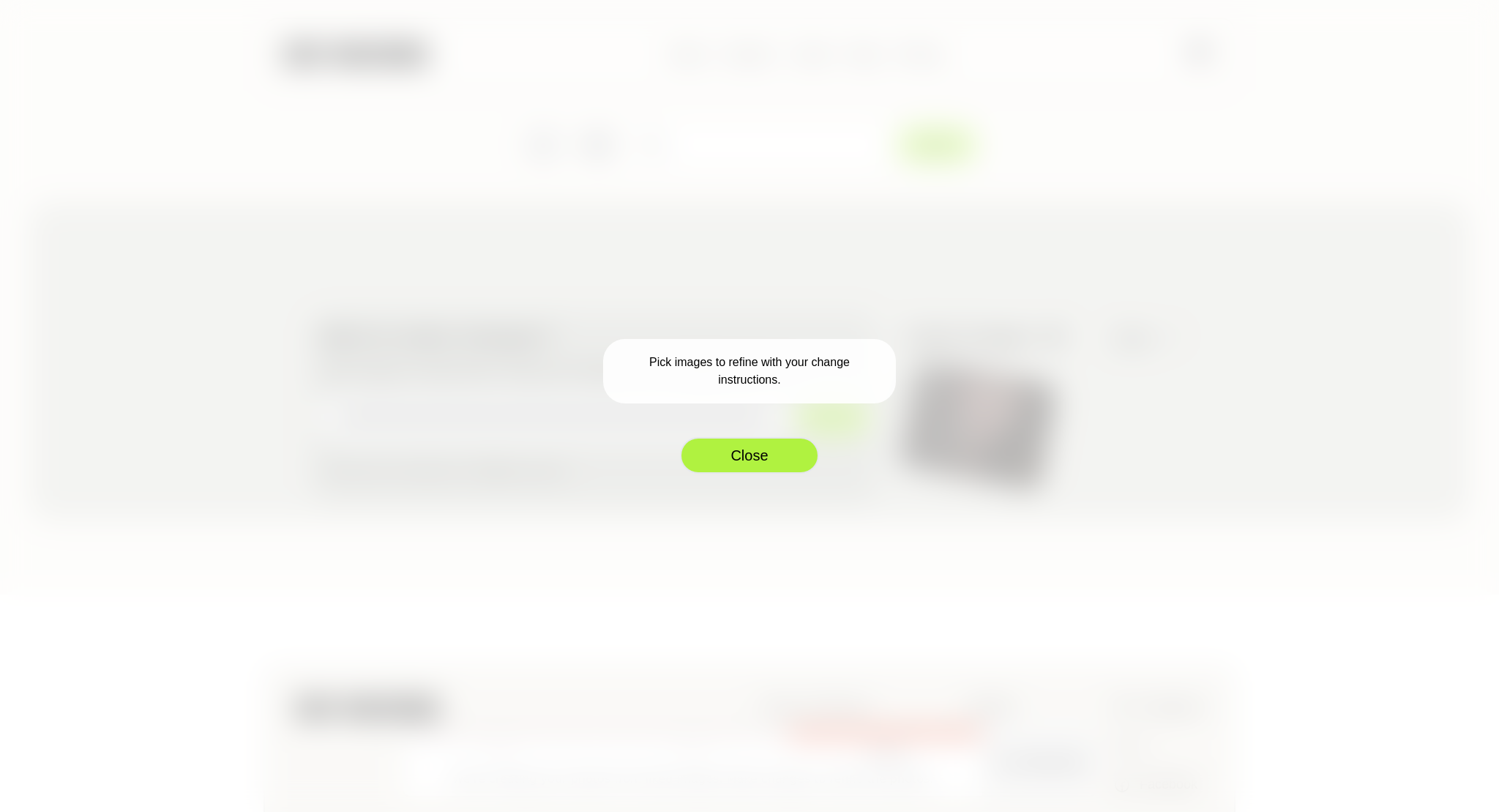
click at [752, 455] on button "Close" at bounding box center [749, 455] width 139 height 36
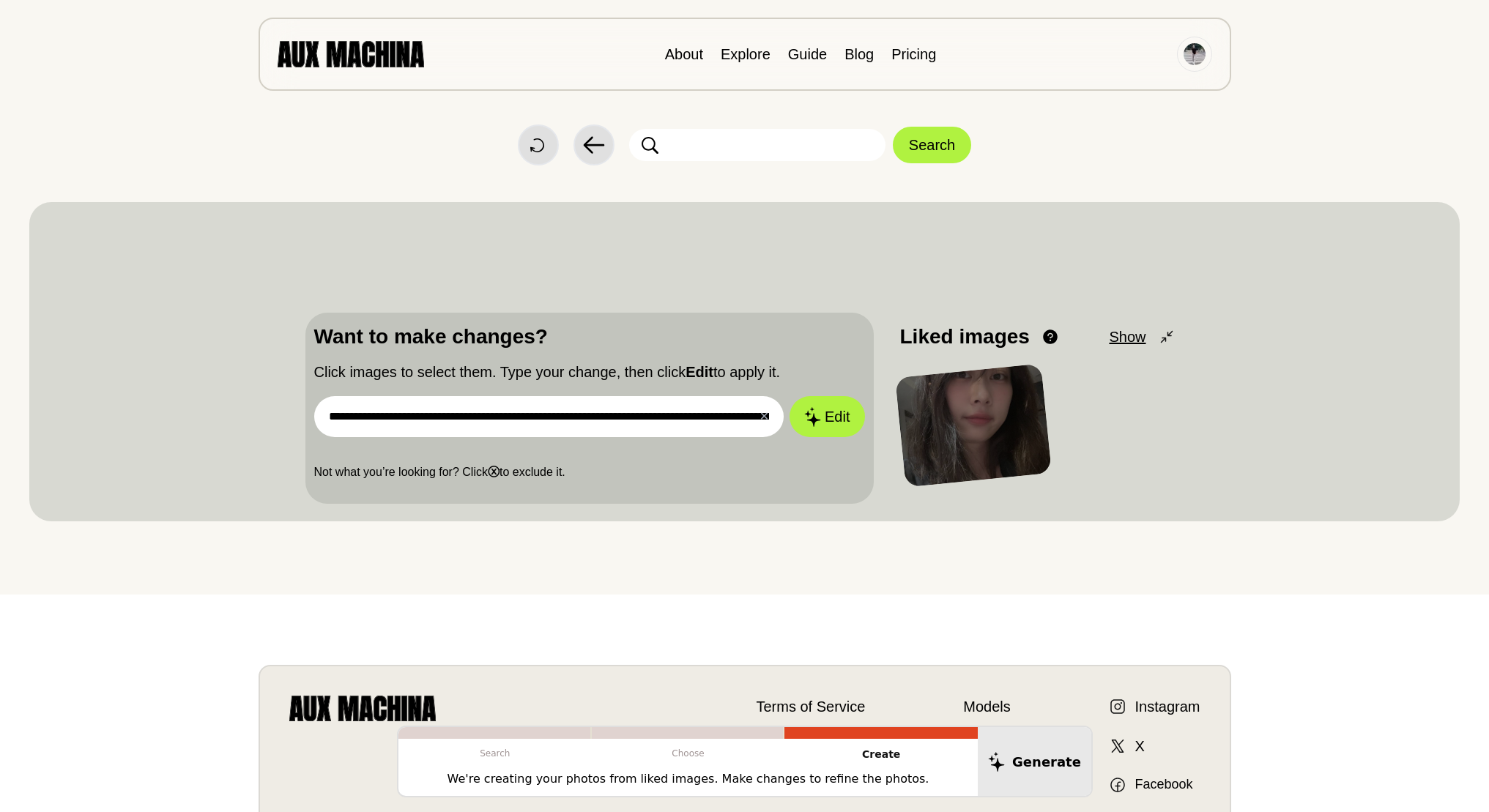
click at [948, 419] on div at bounding box center [973, 425] width 157 height 123
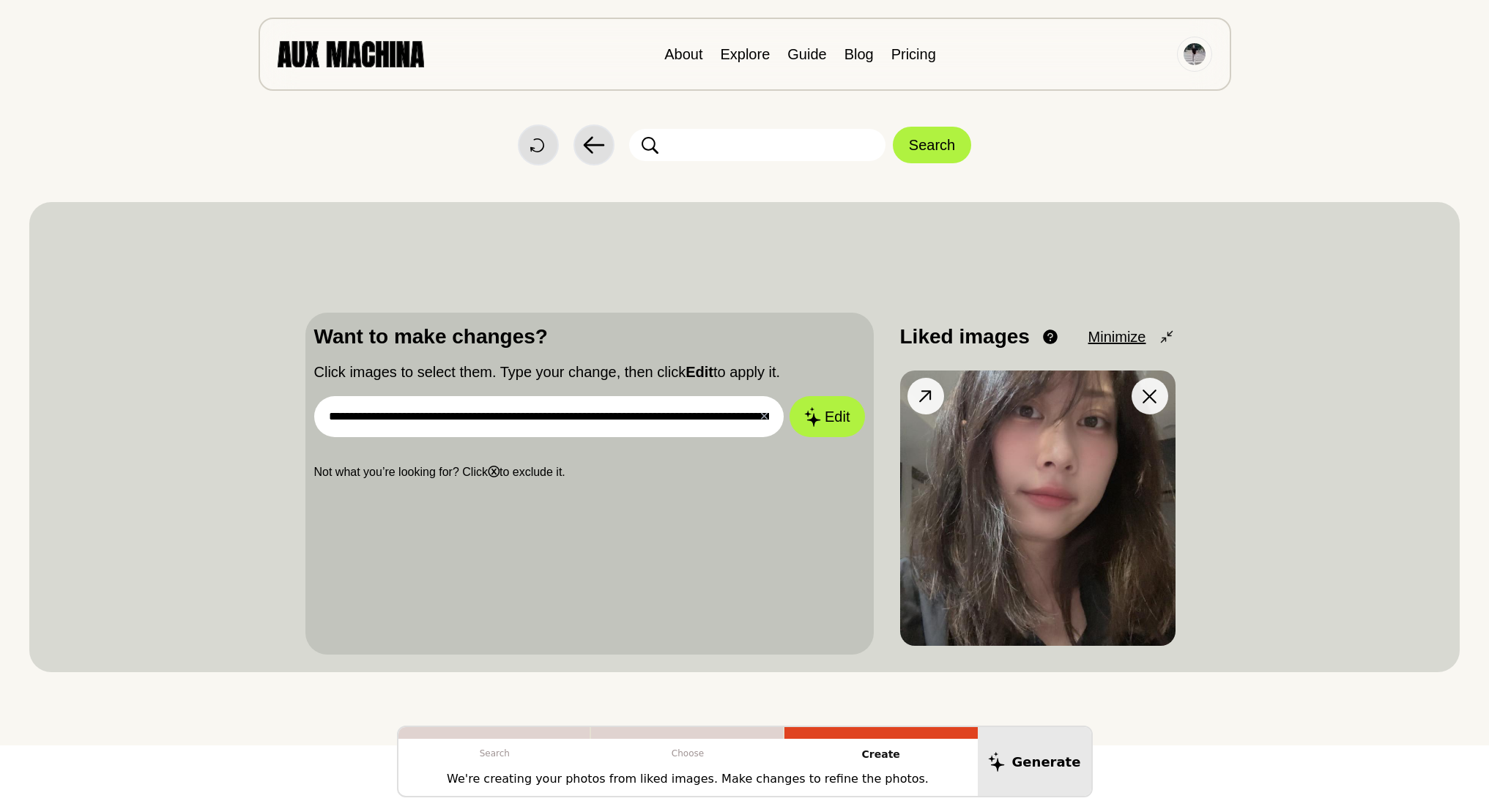
click at [935, 429] on img at bounding box center [1038, 508] width 276 height 275
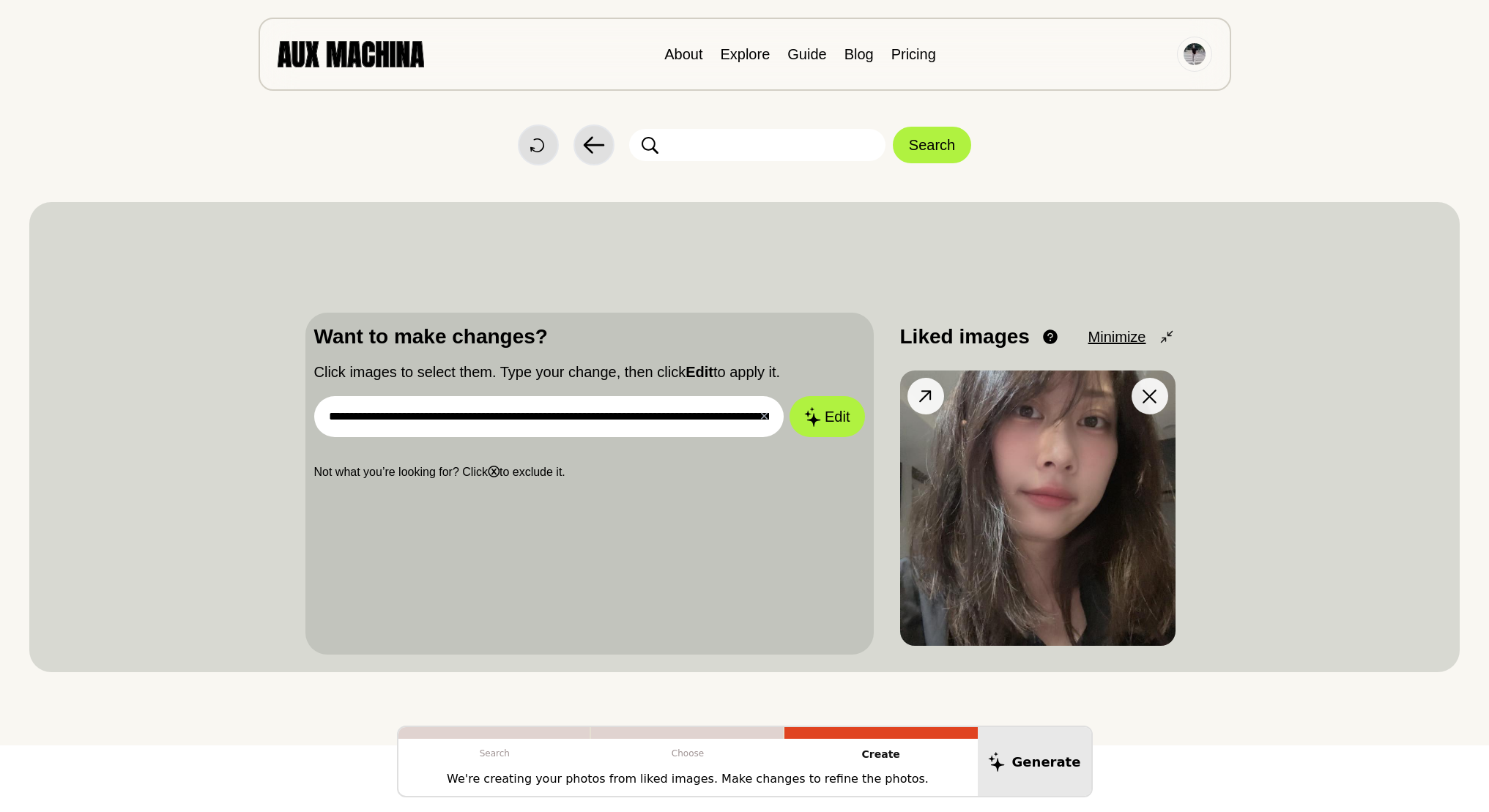
click at [935, 429] on img at bounding box center [1038, 508] width 276 height 275
click at [825, 419] on button "Edit" at bounding box center [827, 416] width 79 height 43
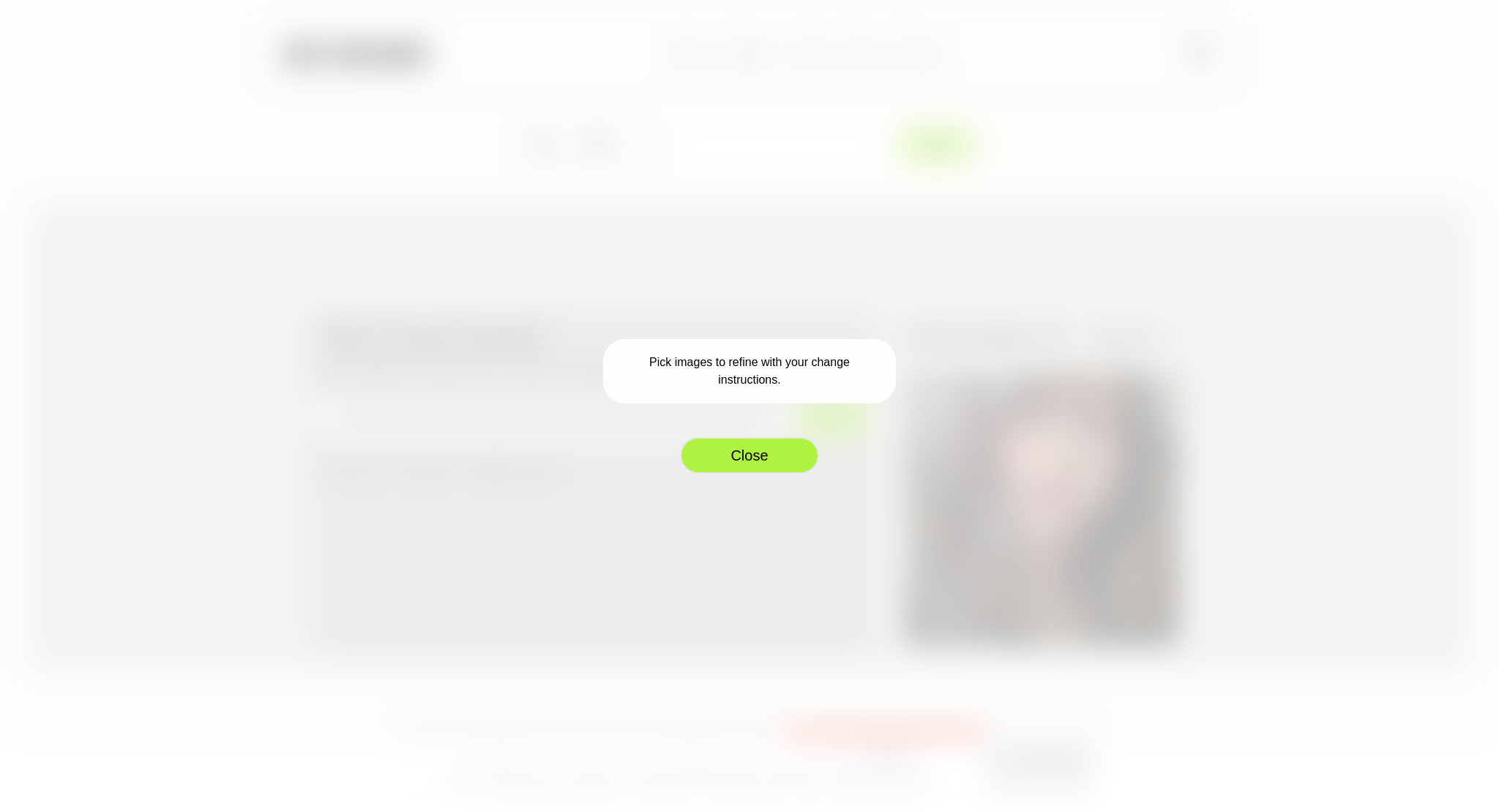
click at [748, 451] on button "Close" at bounding box center [749, 455] width 139 height 36
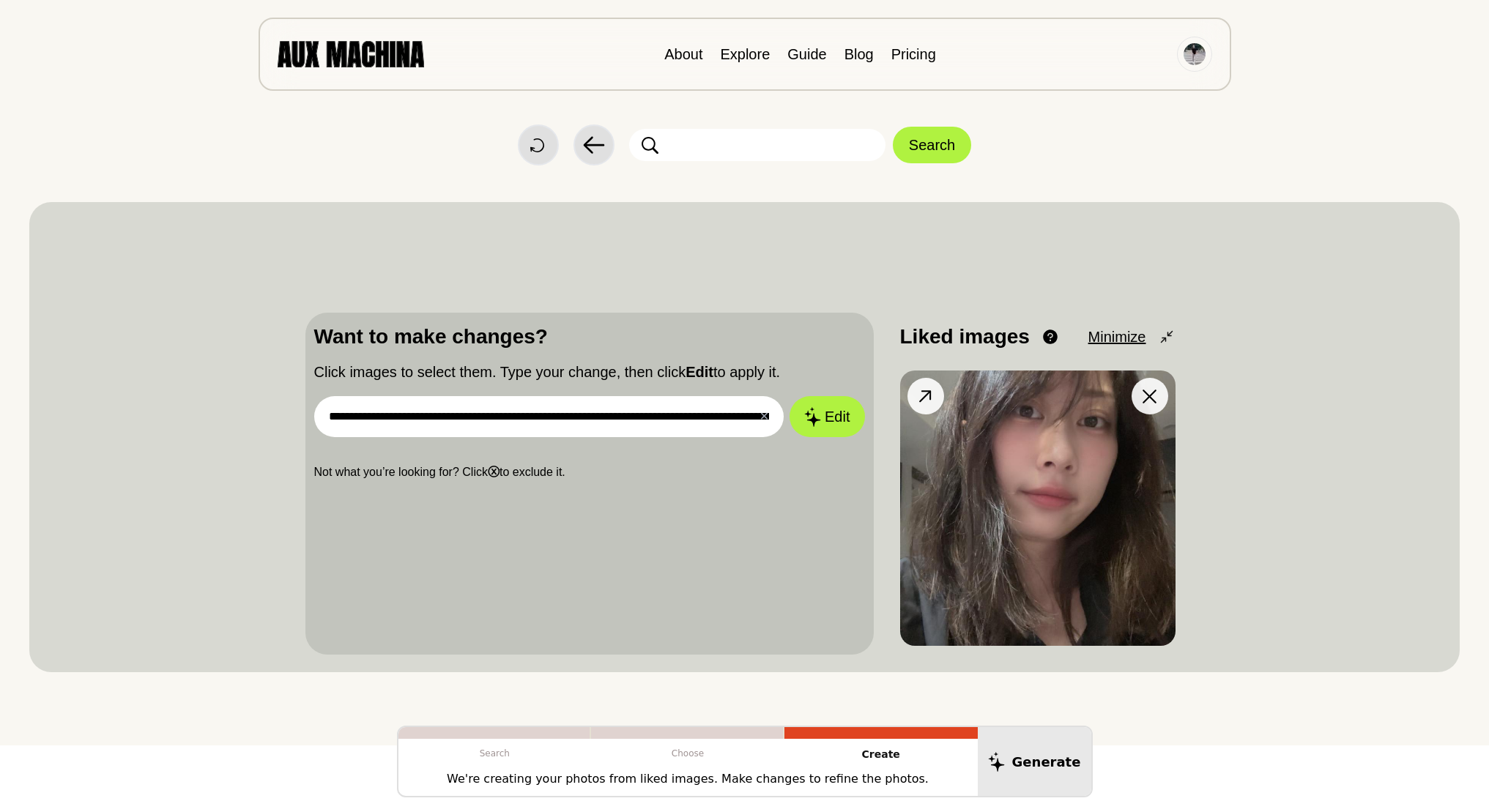
click at [930, 397] on icon at bounding box center [924, 396] width 11 height 11
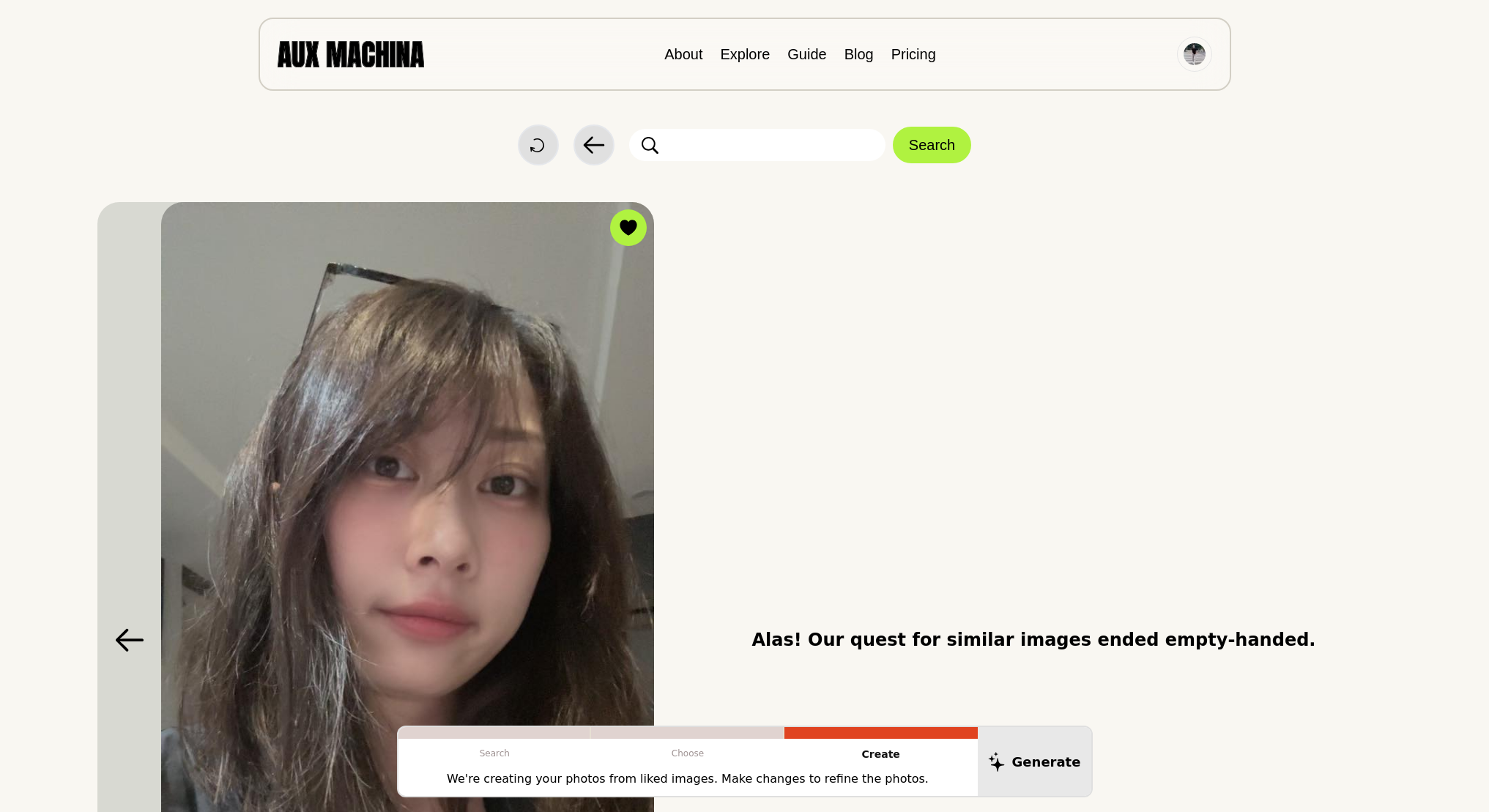
click at [774, 133] on input "text" at bounding box center [757, 145] width 256 height 33
paste input "**********"
type input "**********"
click at [928, 139] on button "Search" at bounding box center [932, 144] width 78 height 36
